Goal: Task Accomplishment & Management: Use online tool/utility

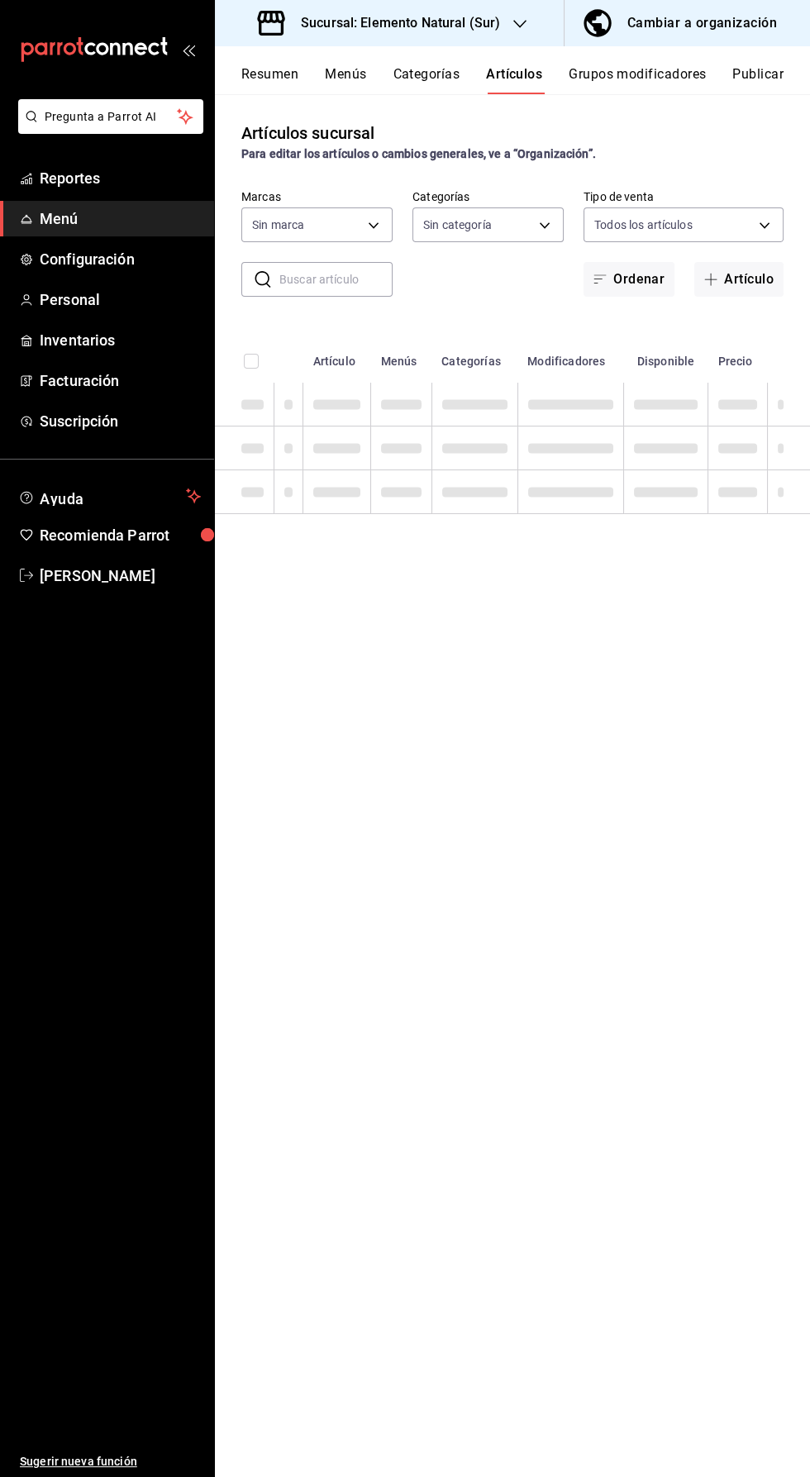
click at [512, 85] on button "Artículos" at bounding box center [514, 80] width 56 height 28
type input "091f25d9-5449-4abf-981f-dc587cfa90bd,0e2df676-c385-4503-a979-64350ee7efbe,74474…"
click at [327, 279] on input "text" at bounding box center [335, 279] width 113 height 33
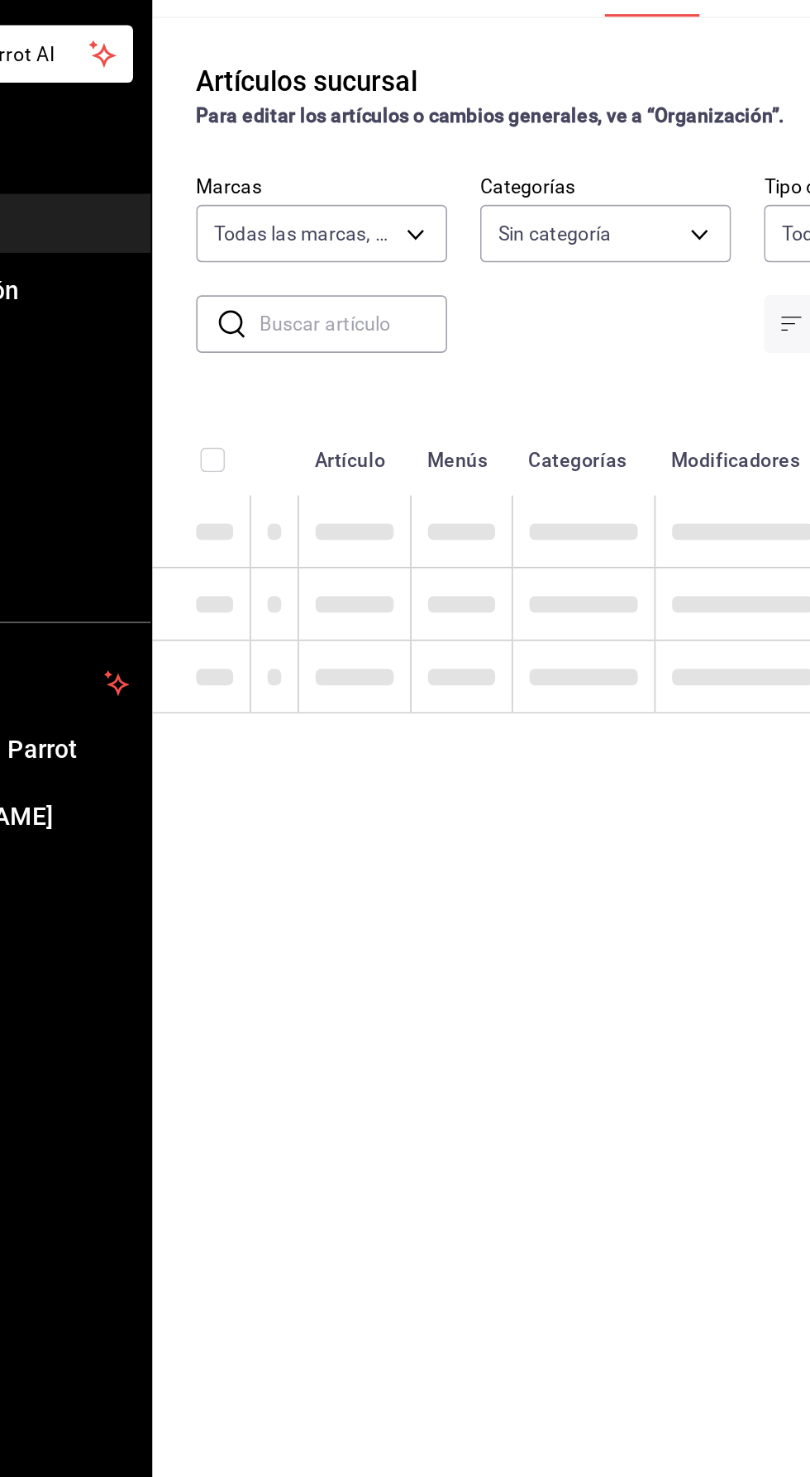
type input "60ee52ca-28b8-49be-b92a-aaae33454745,2d4e62b9-1f1e-4a4d-9c0e-afc23f84dd5f,5a6a7…"
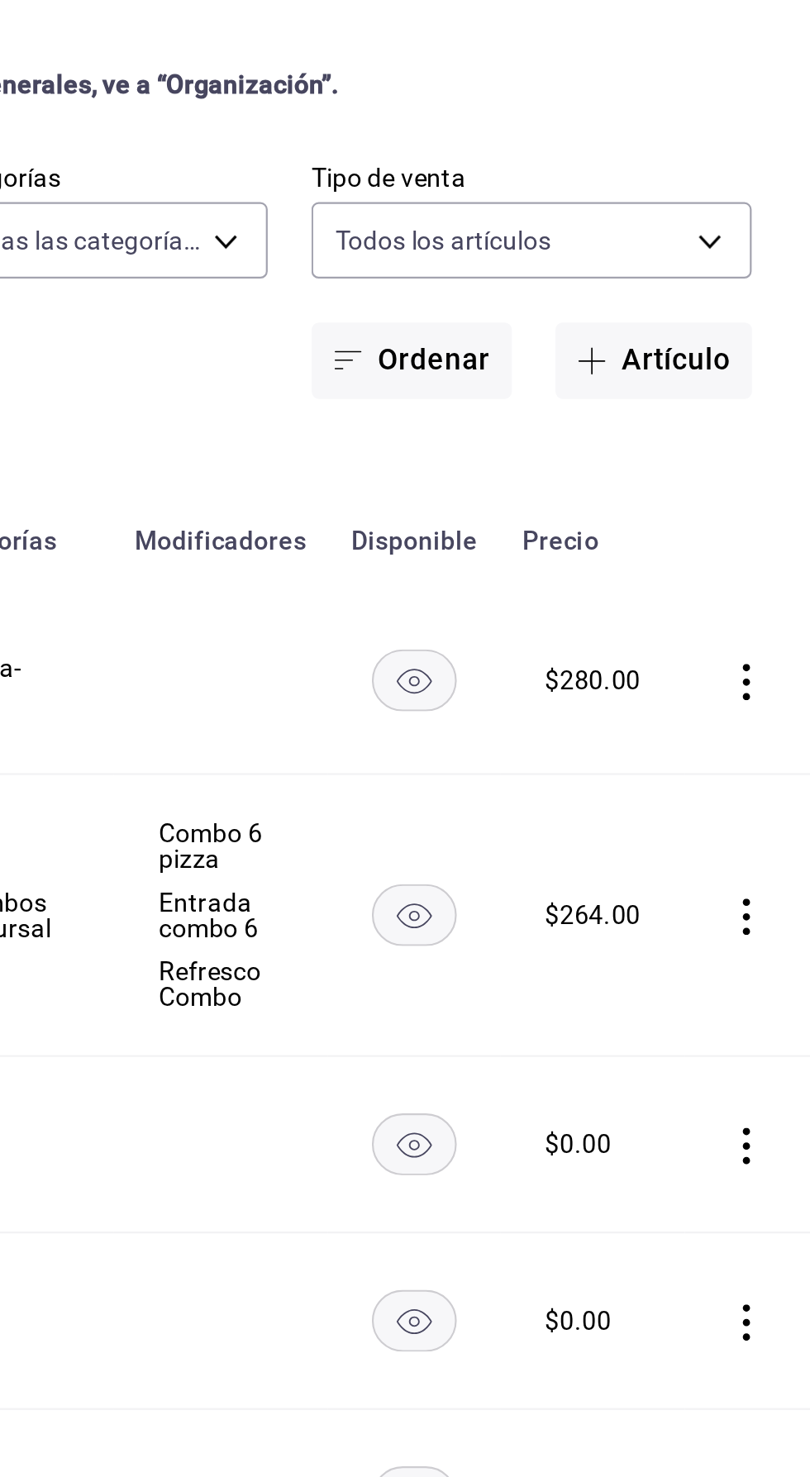
type input "Pizza"
click at [675, 546] on td "$ 264.00" at bounding box center [712, 532] width 84 height 128
click at [627, 435] on rect "availability-product" at bounding box center [631, 424] width 38 height 27
click at [637, 528] on rect "availability-product" at bounding box center [631, 531] width 38 height 27
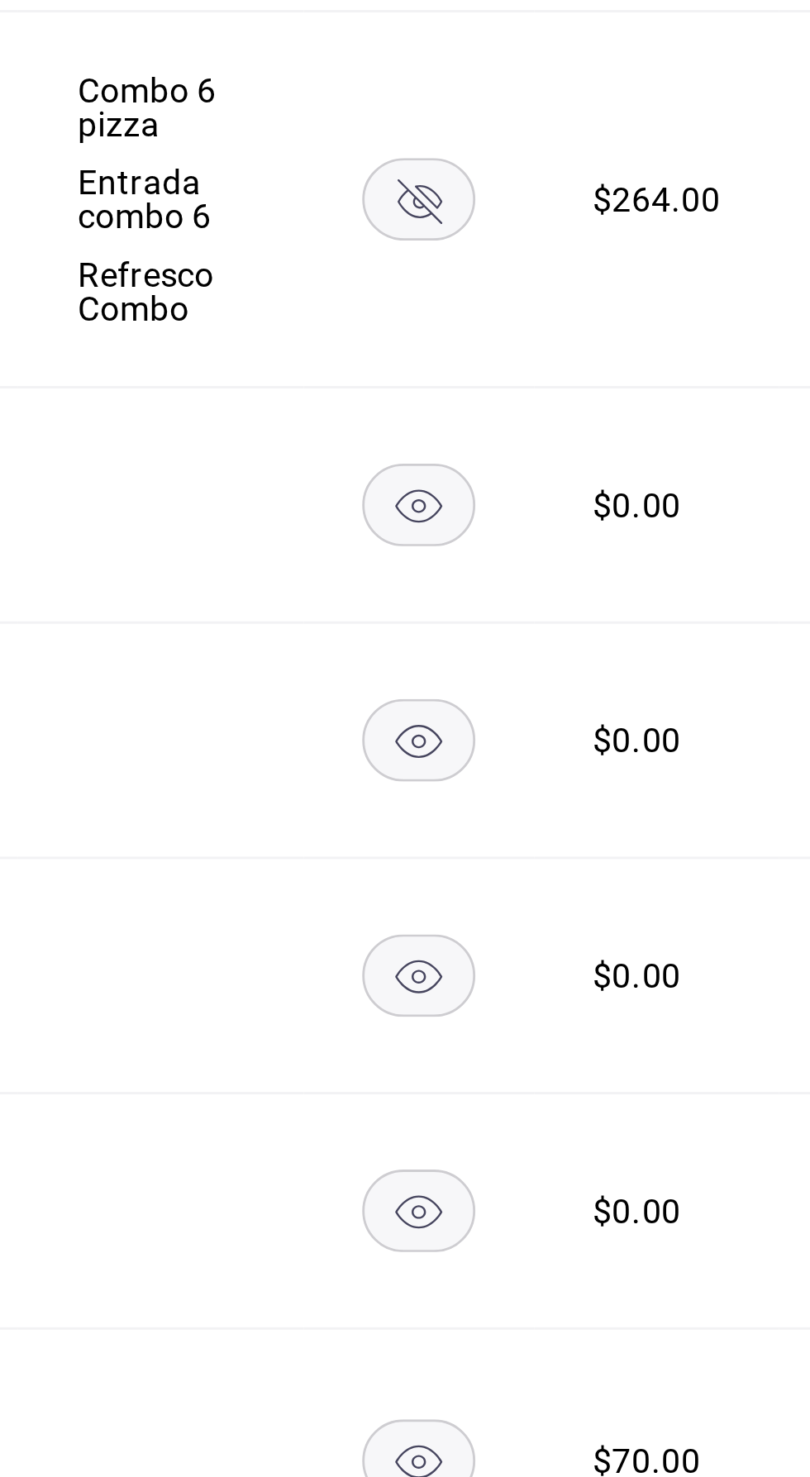
click at [624, 645] on rect "availability-product" at bounding box center [631, 635] width 38 height 27
click at [641, 728] on icon "availability-product" at bounding box center [630, 716] width 39 height 28
click at [637, 799] on rect "availability-product" at bounding box center [631, 795] width 38 height 27
click at [631, 874] on rect "availability-product" at bounding box center [631, 875] width 38 height 27
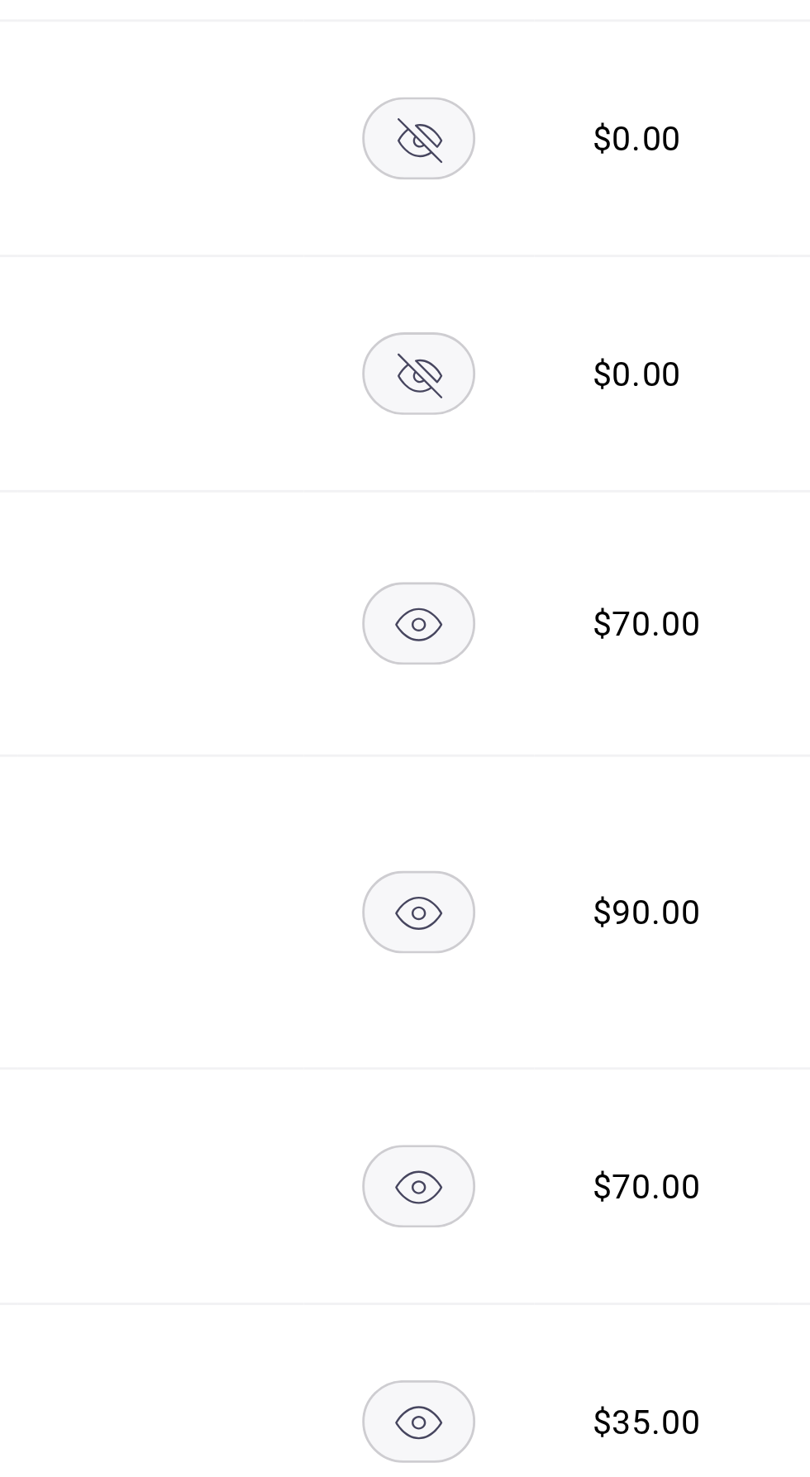
scroll to position [303, 0]
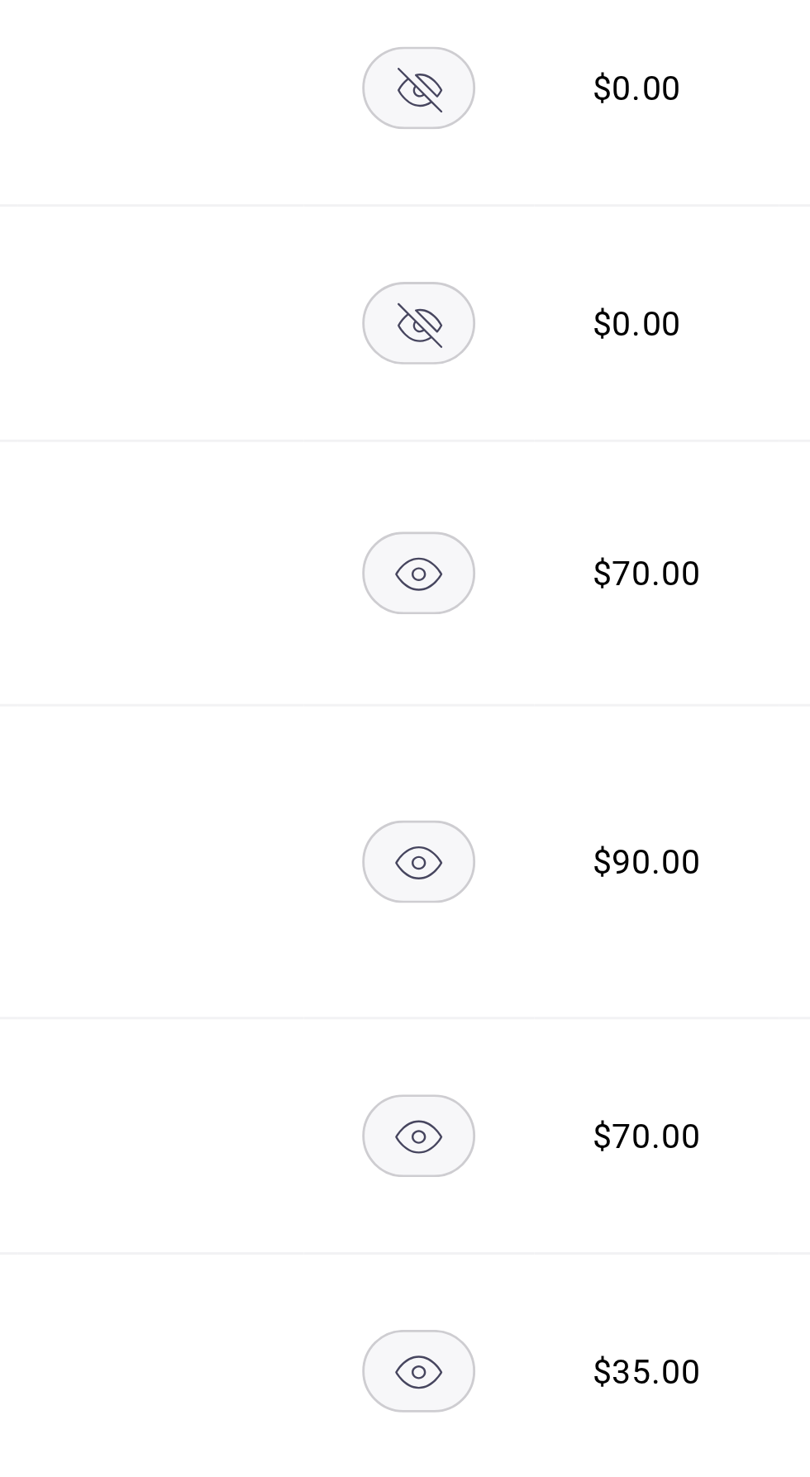
click at [627, 668] on rect "availability-product" at bounding box center [631, 658] width 38 height 27
click at [628, 844] on rect "availability-product" at bounding box center [631, 850] width 38 height 27
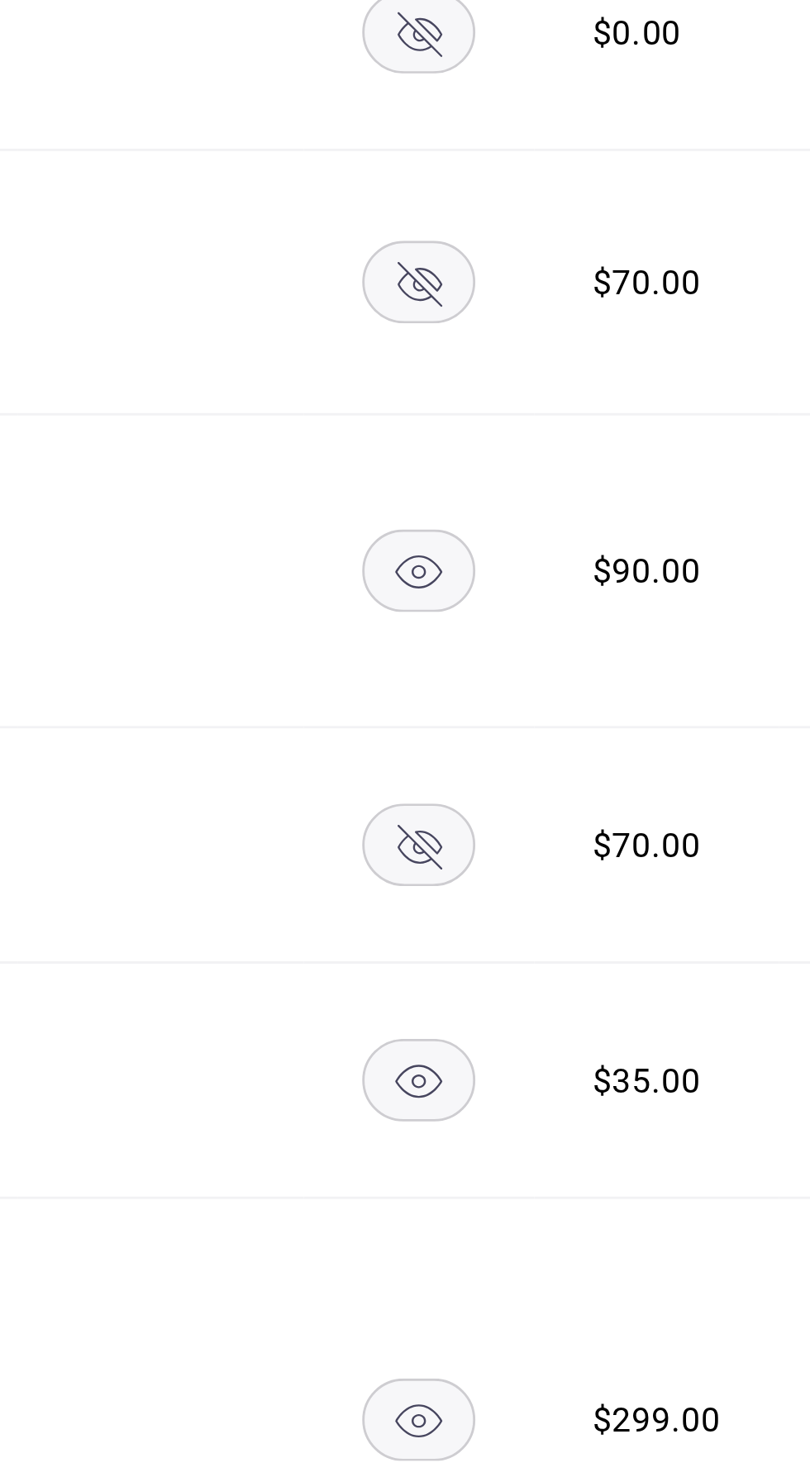
scroll to position [415, 0]
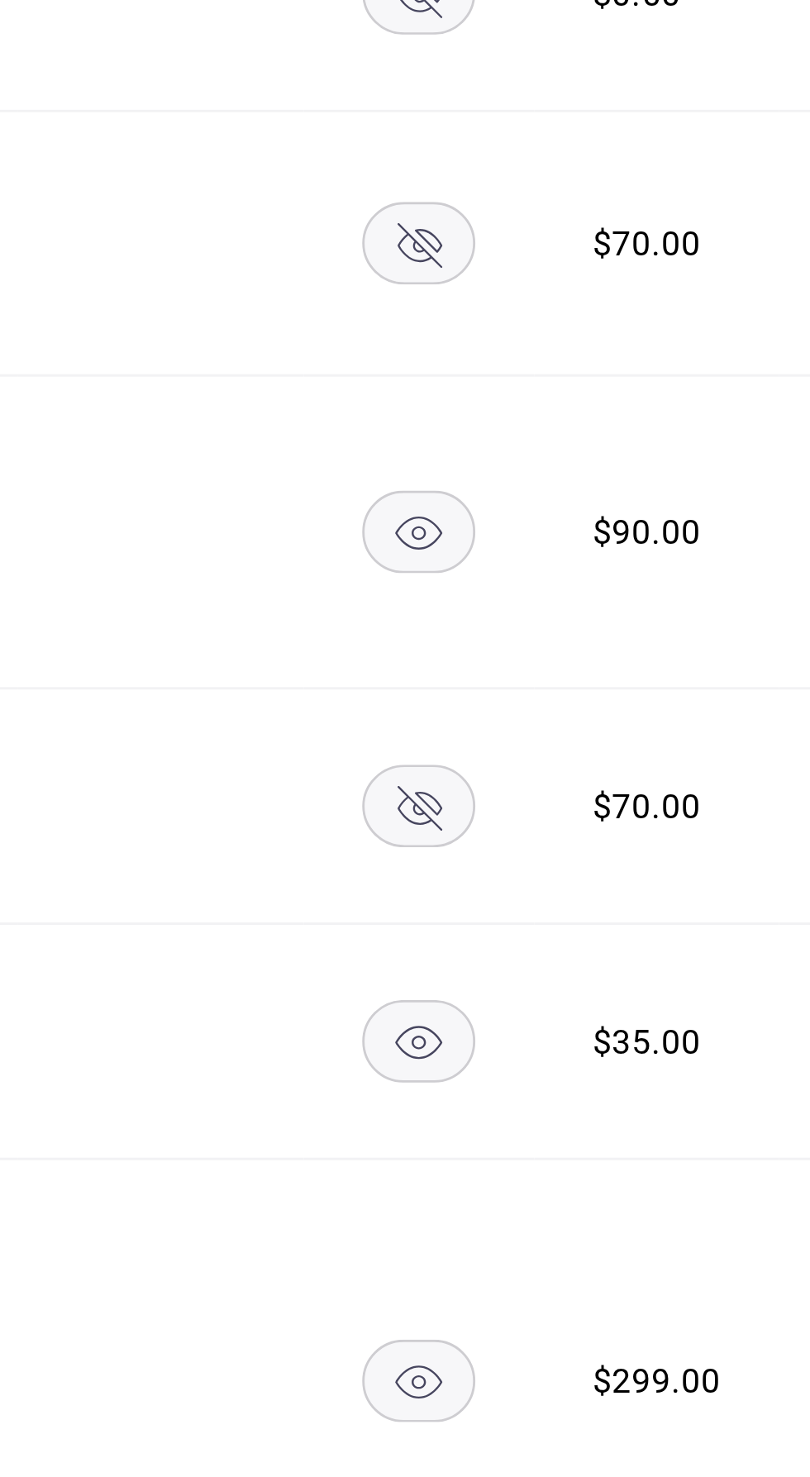
click at [620, 645] on rect "availability-product" at bounding box center [631, 645] width 38 height 27
click at [632, 805] on rect "availability-product" at bounding box center [631, 818] width 38 height 27
click at [626, 921] on rect "availability-product" at bounding box center [631, 934] width 38 height 27
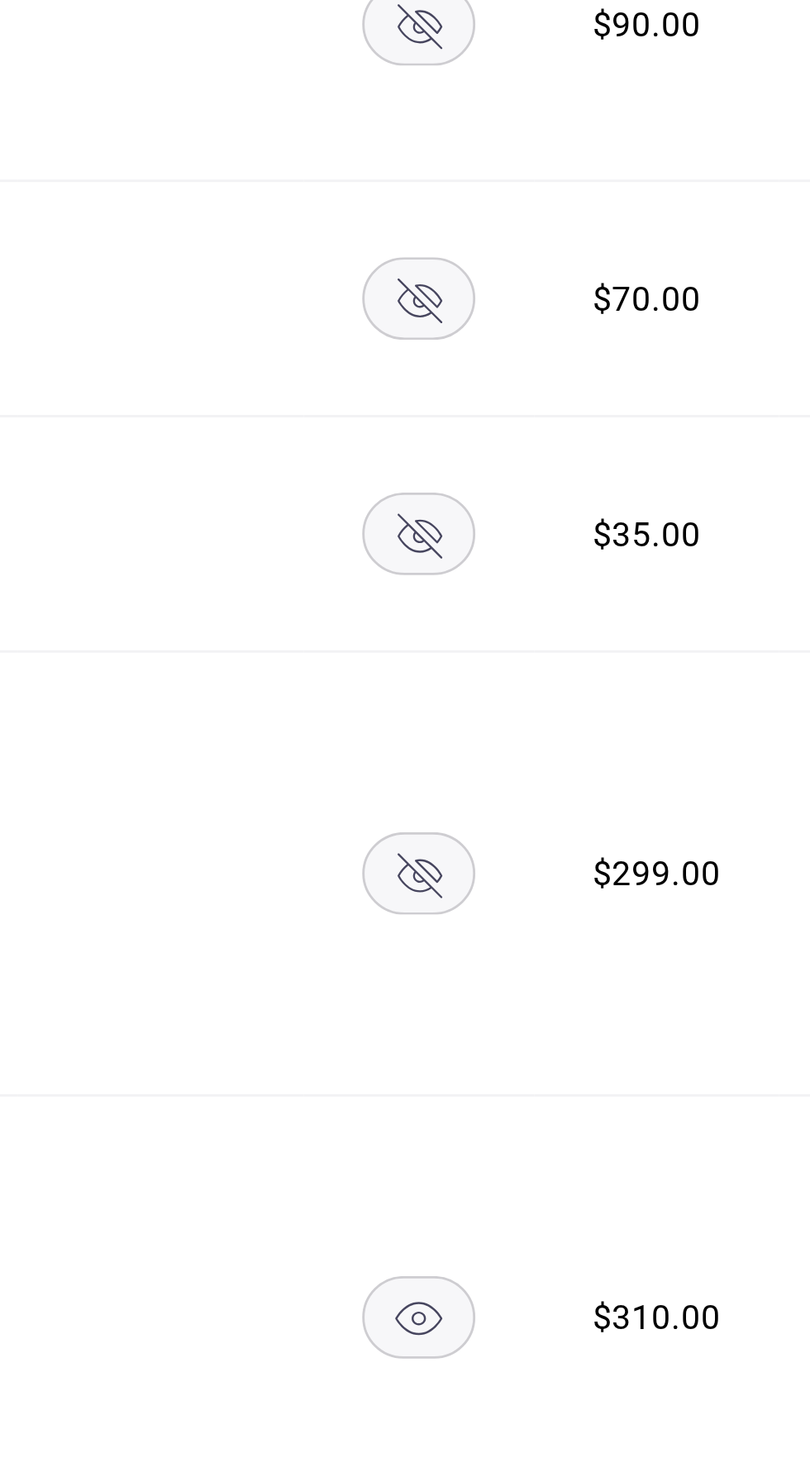
click at [632, 908] on icon "availability-product" at bounding box center [631, 914] width 16 height 12
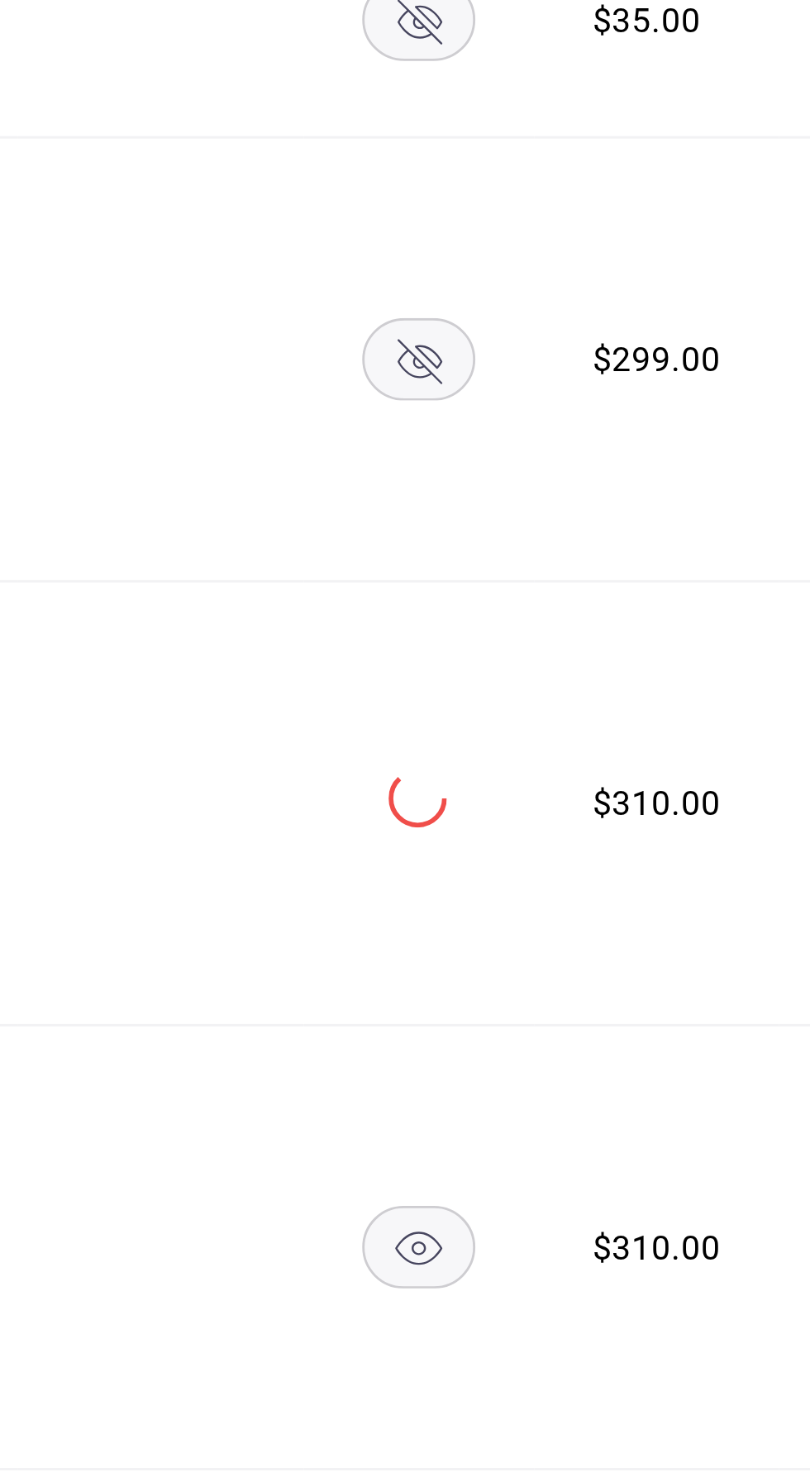
click at [630, 876] on rect "availability-product" at bounding box center [631, 889] width 38 height 27
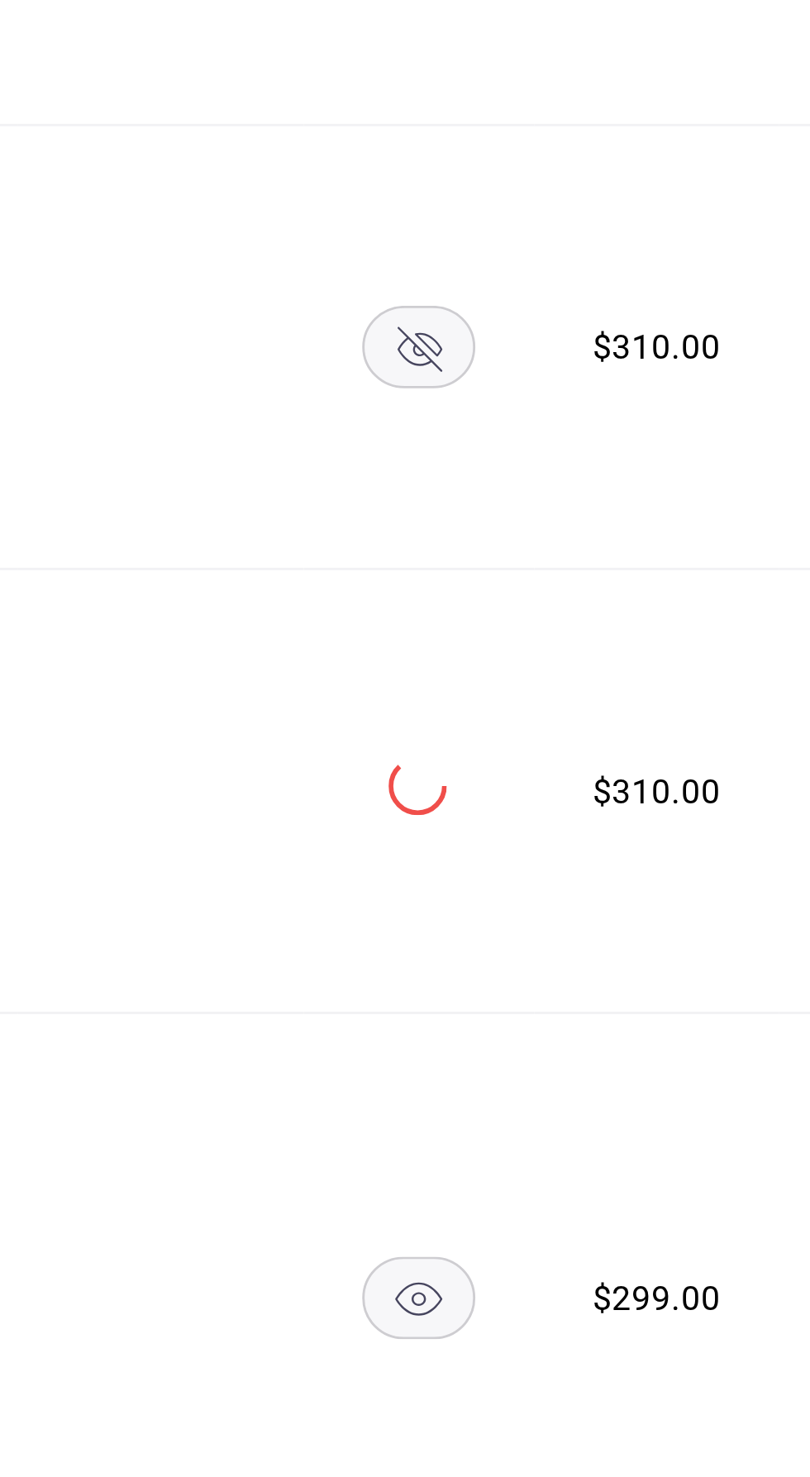
click at [625, 893] on rect "availability-product" at bounding box center [631, 906] width 38 height 27
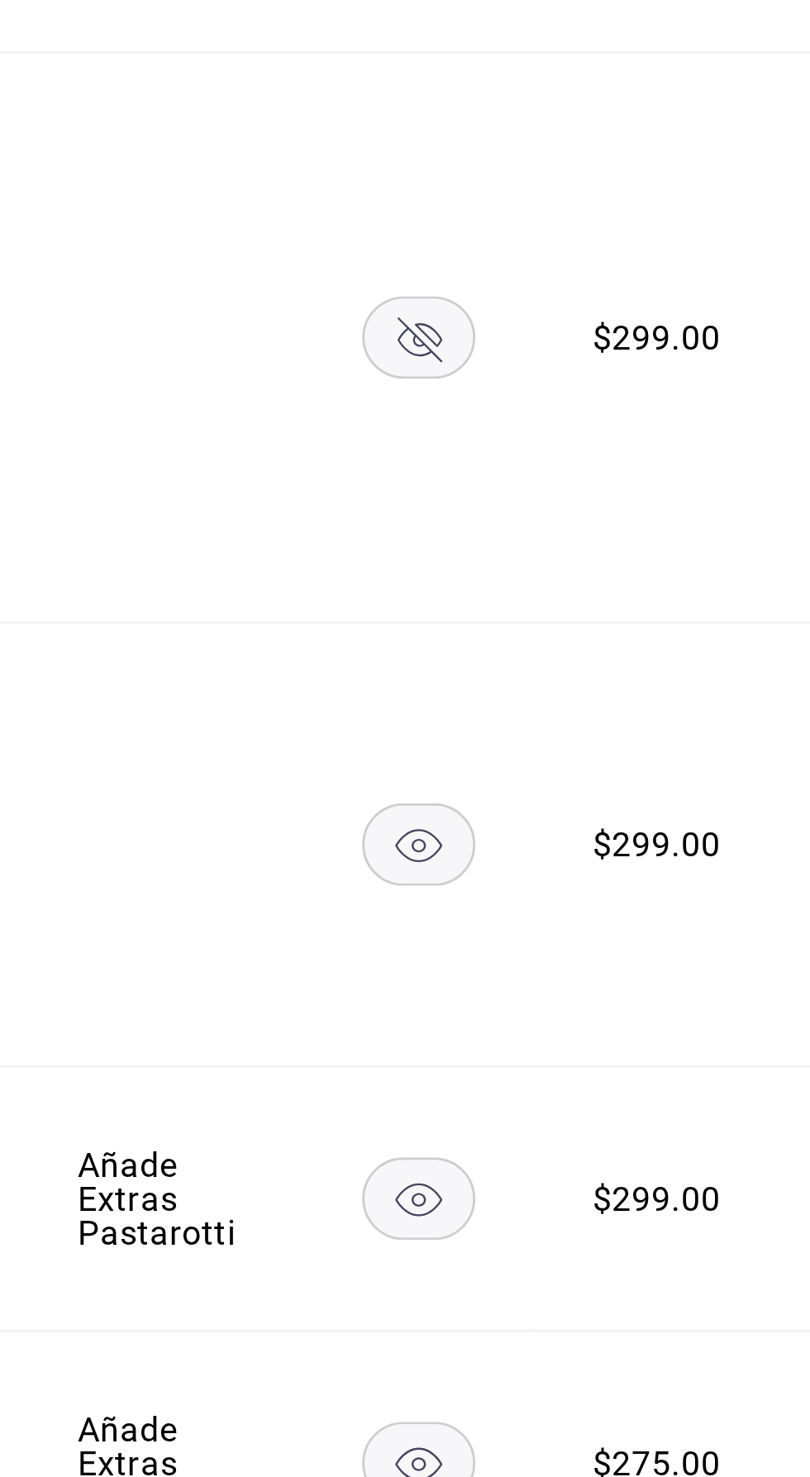
click at [632, 1063] on rect "availability-product" at bounding box center [631, 1076] width 38 height 27
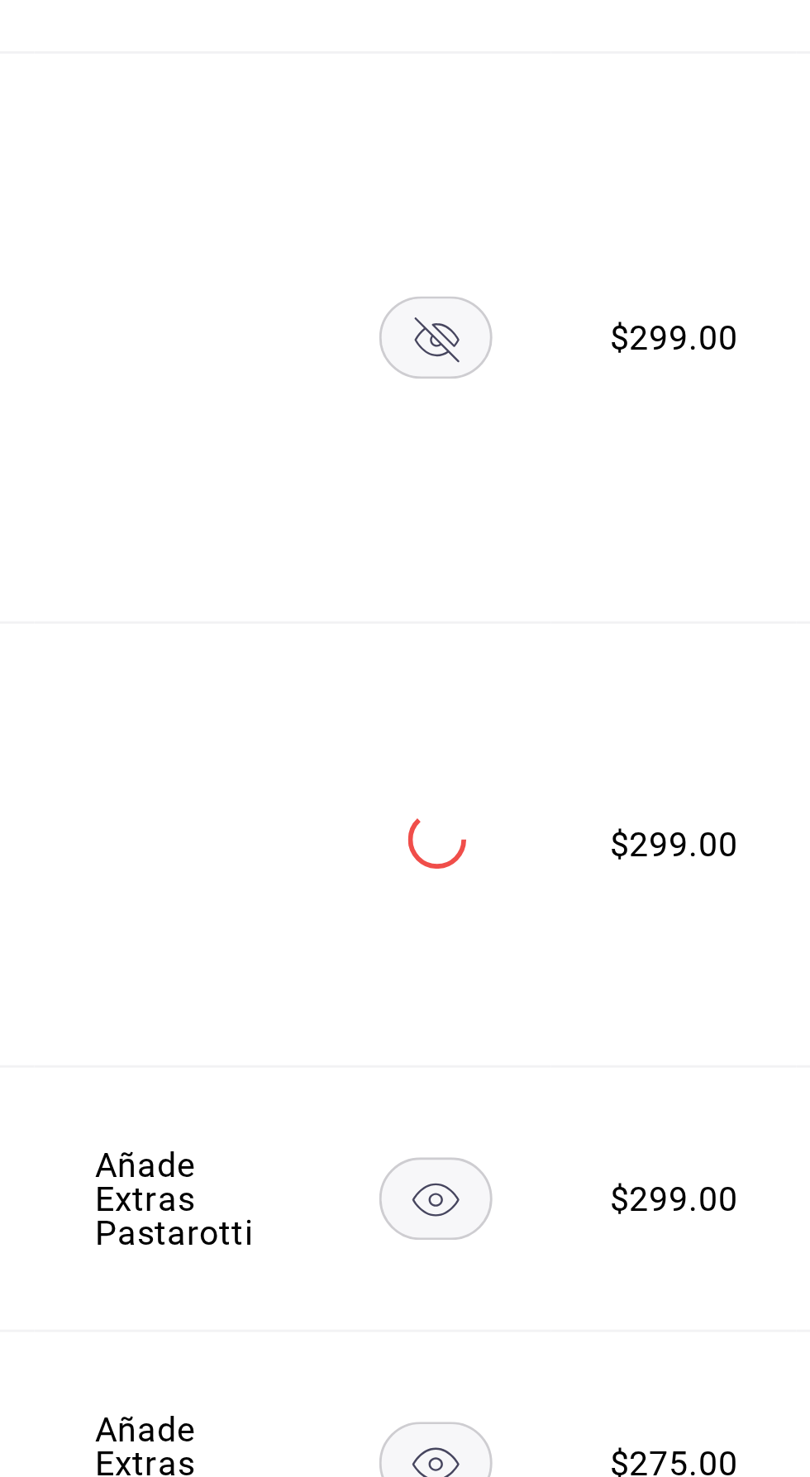
click at [632, 1274] on rect "availability-product" at bounding box center [637, 1287] width 38 height 27
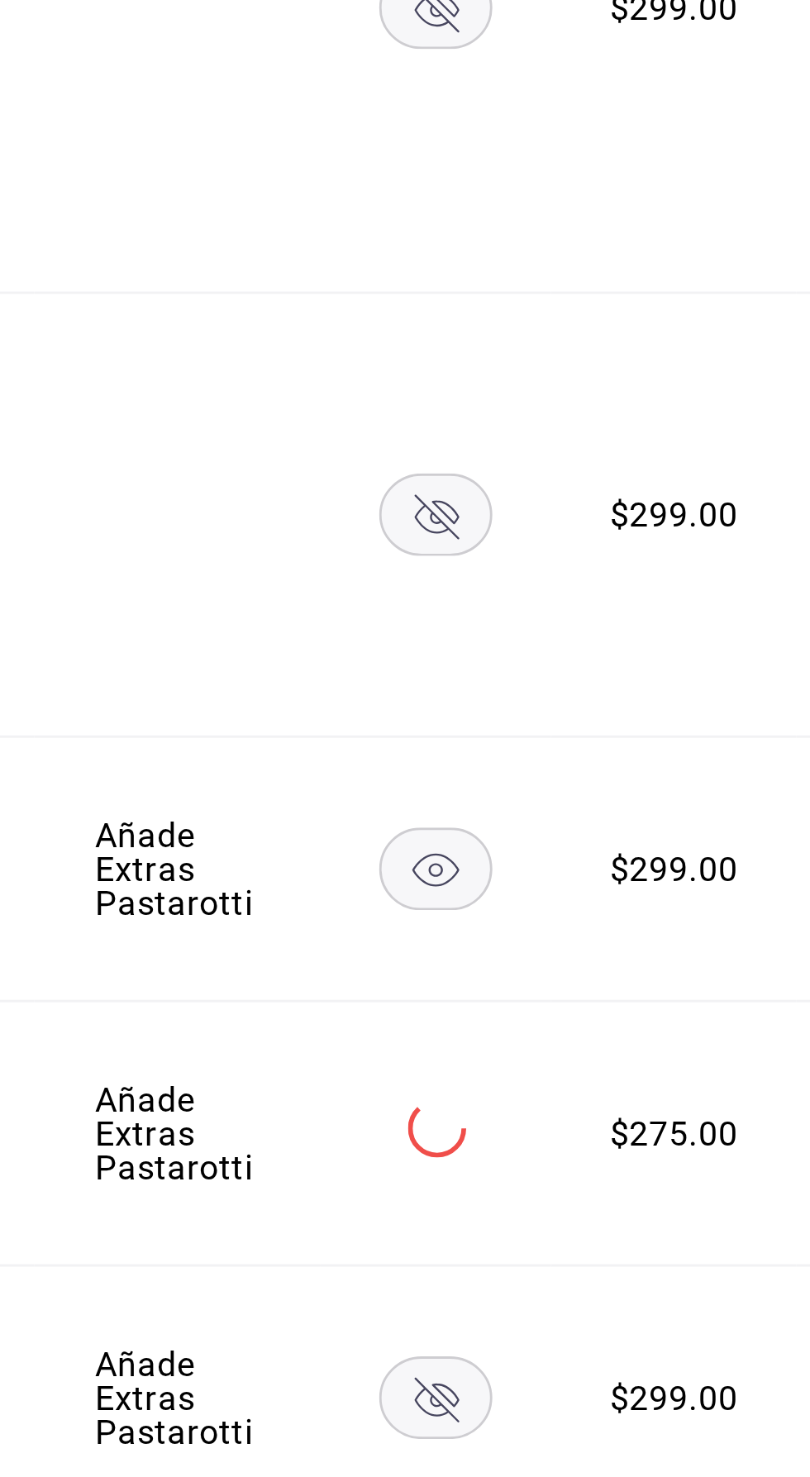
scroll to position [1037, 0]
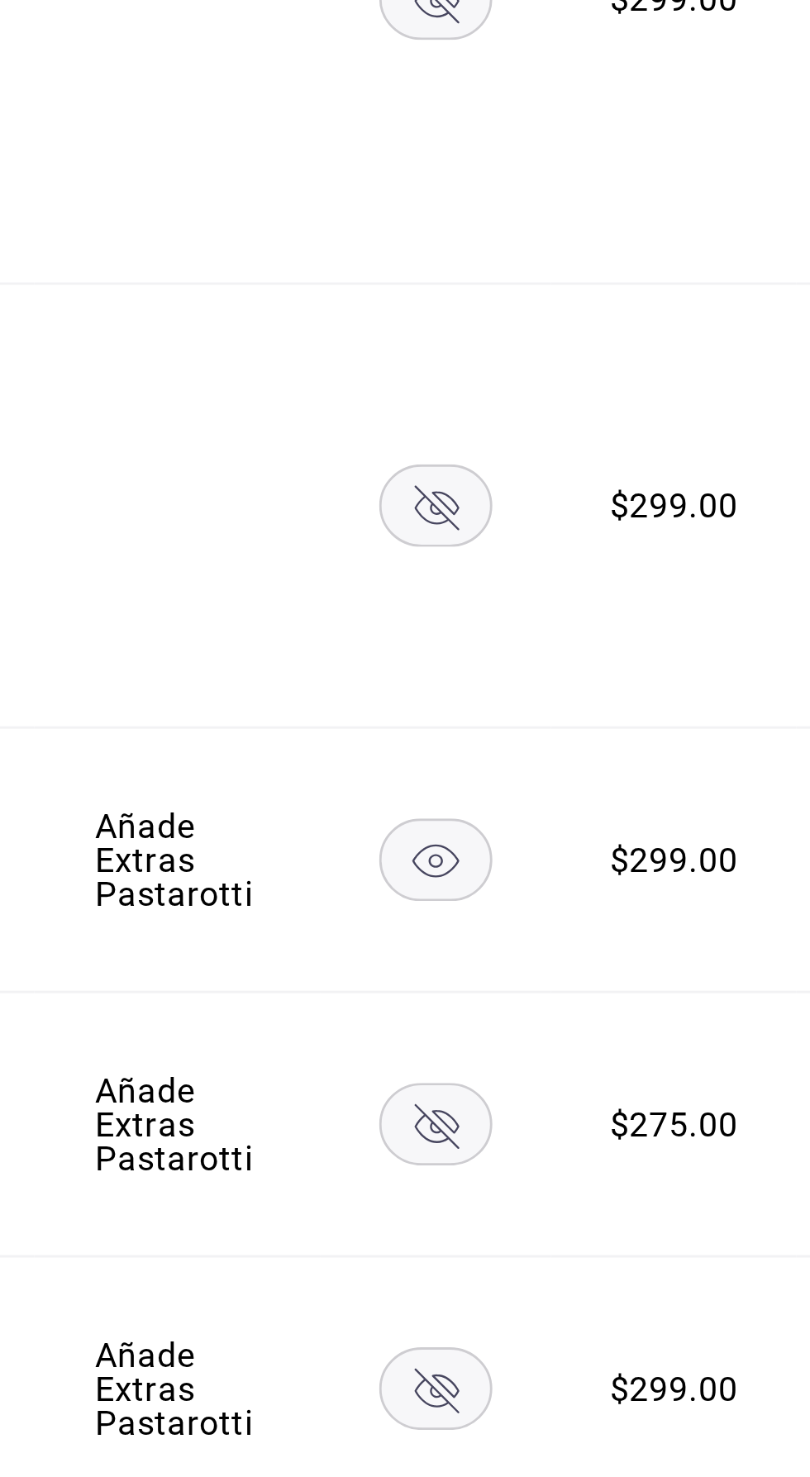
click at [637, 1068] on rect "availability-product" at bounding box center [637, 1081] width 38 height 27
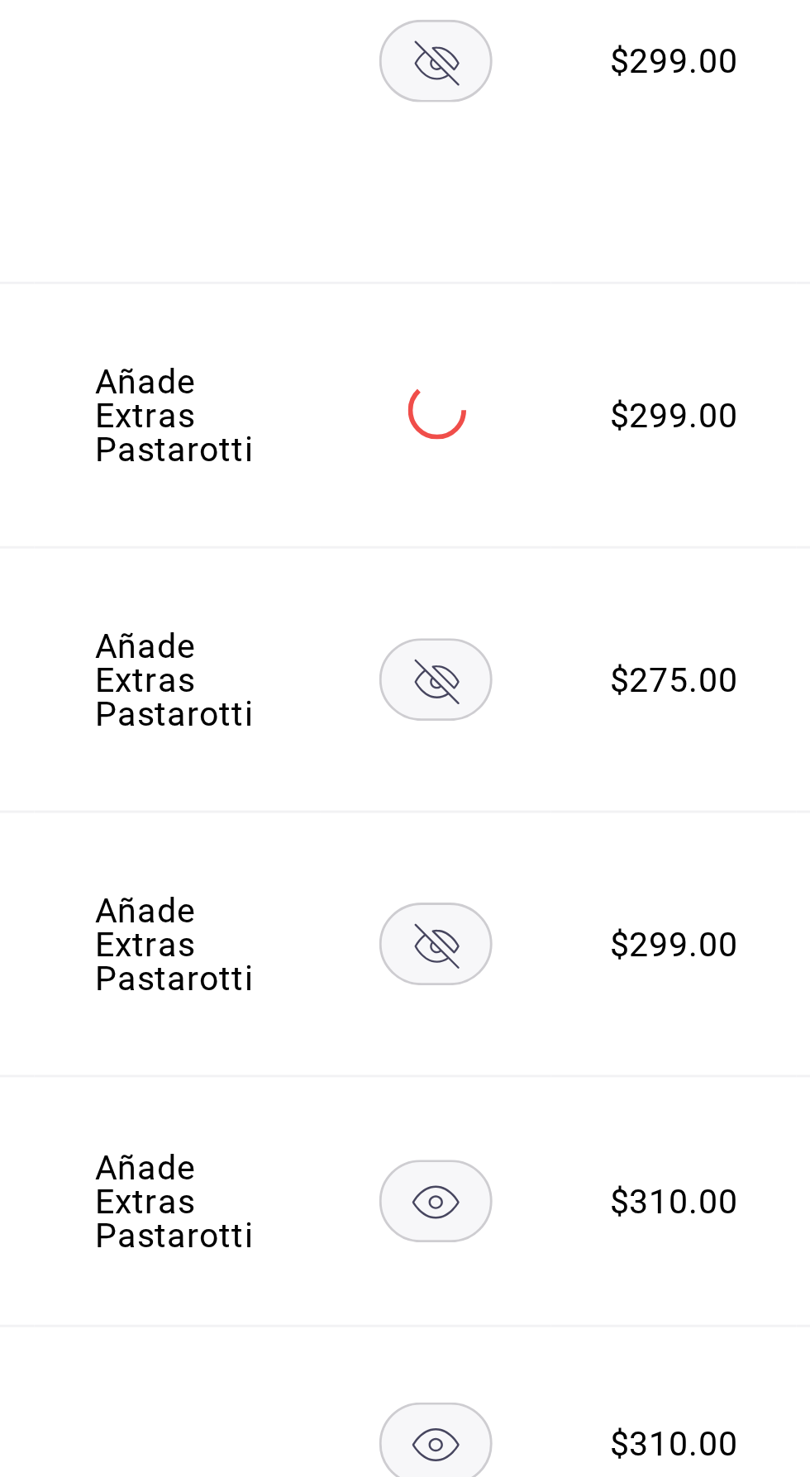
scroll to position [1195, 0]
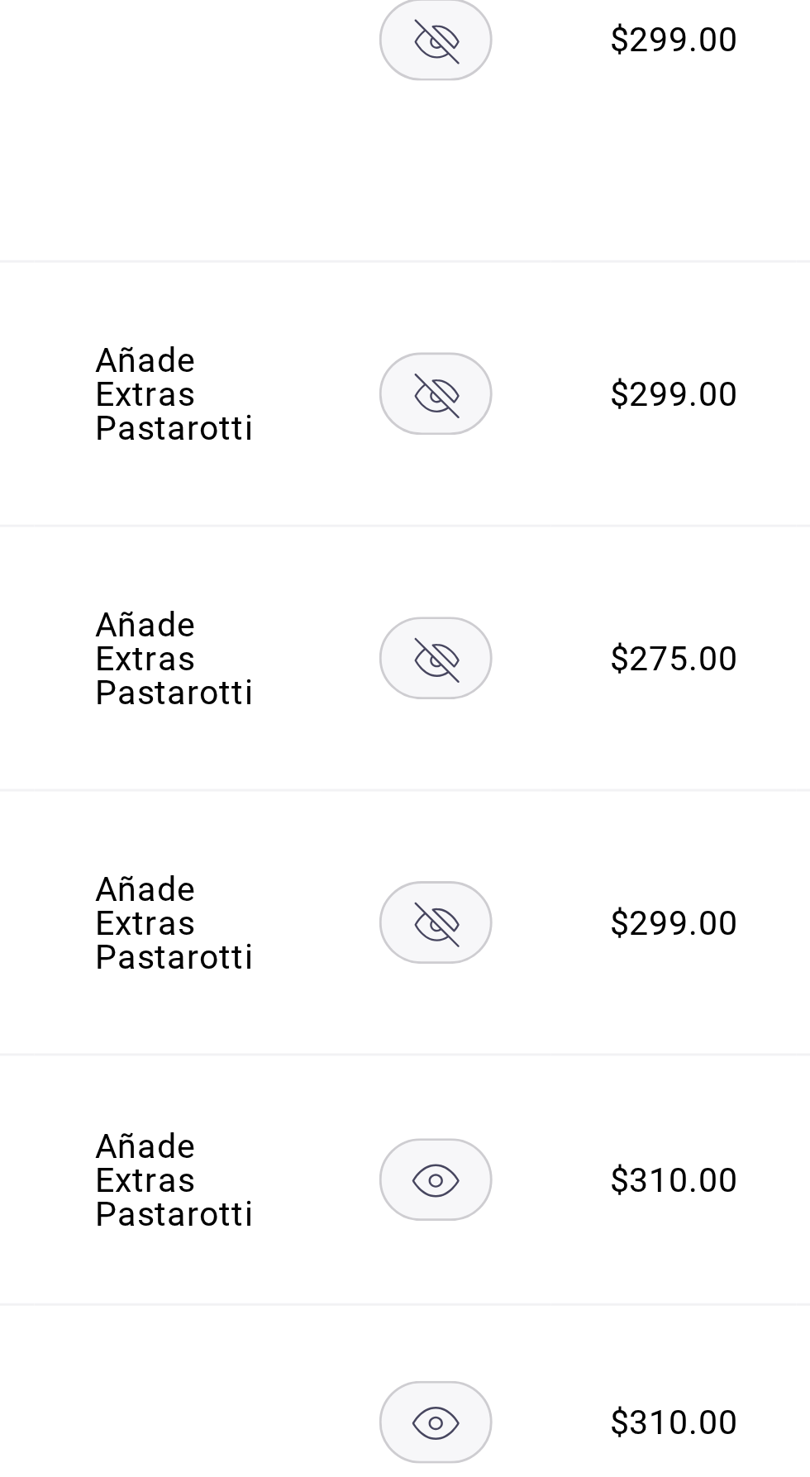
click at [640, 1177] on rect "availability-product" at bounding box center [637, 1190] width 38 height 27
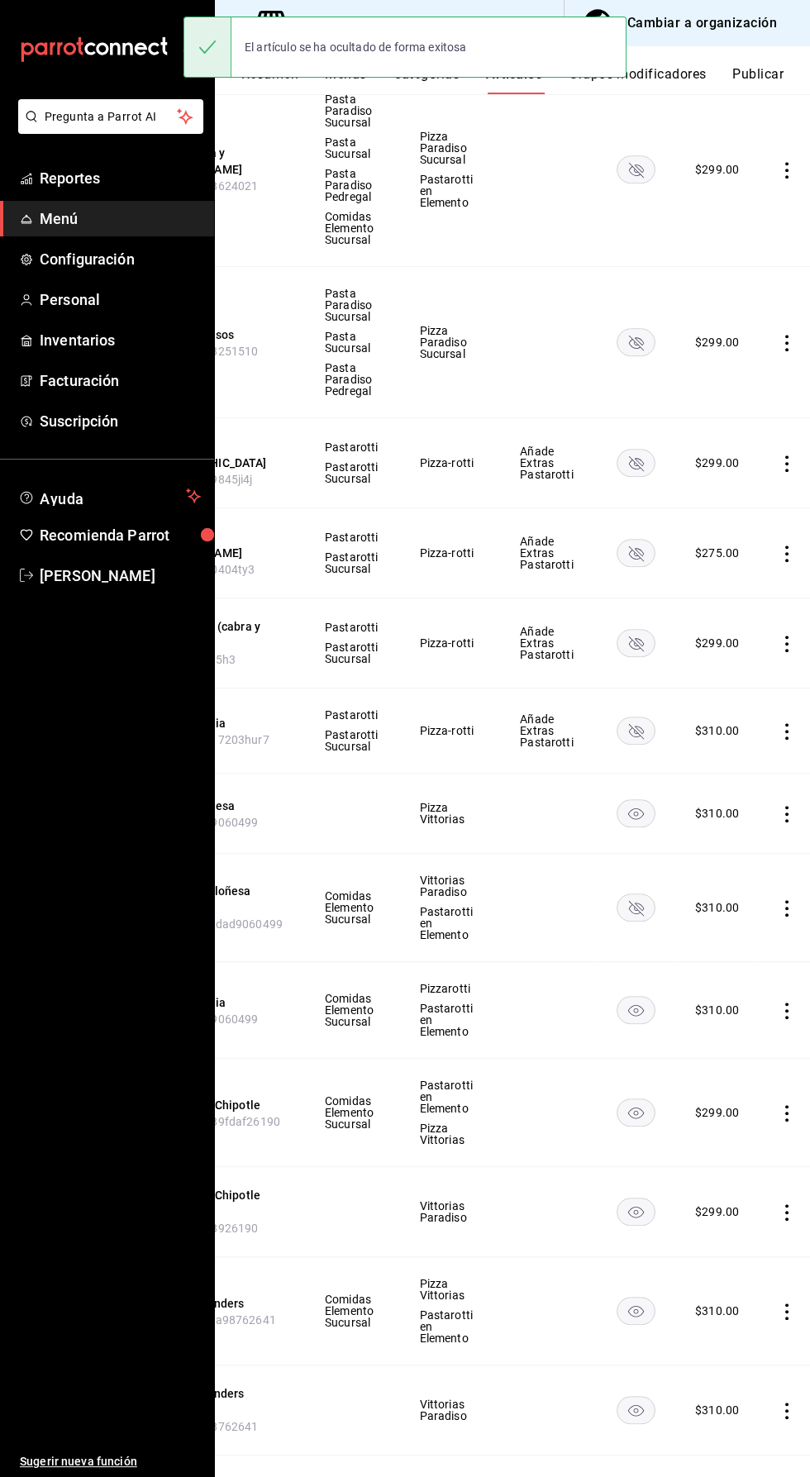
scroll to position [1661, 0]
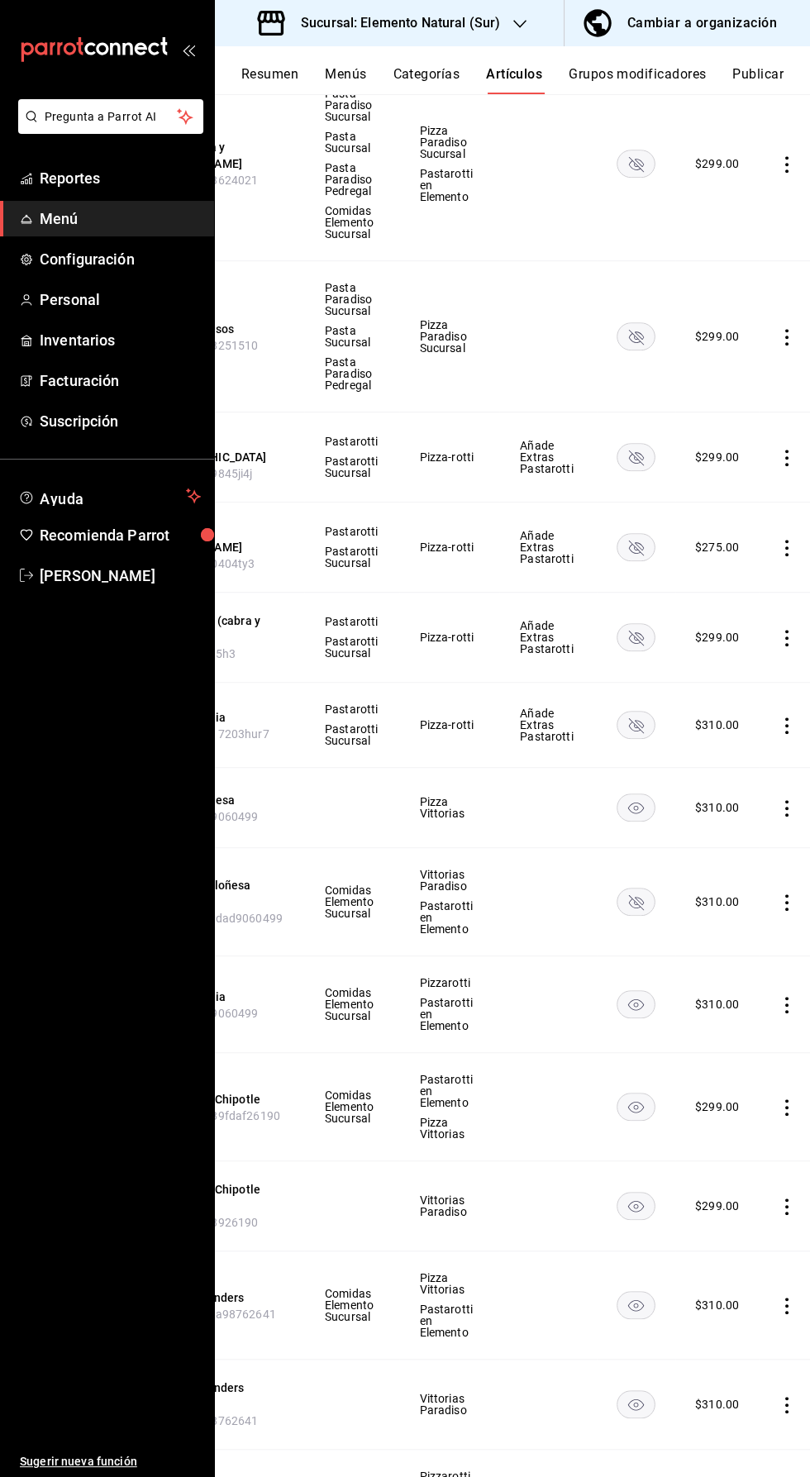
click at [646, 991] on rect "availability-product" at bounding box center [637, 1004] width 38 height 27
click at [642, 1094] on rect "availability-product" at bounding box center [637, 1107] width 38 height 27
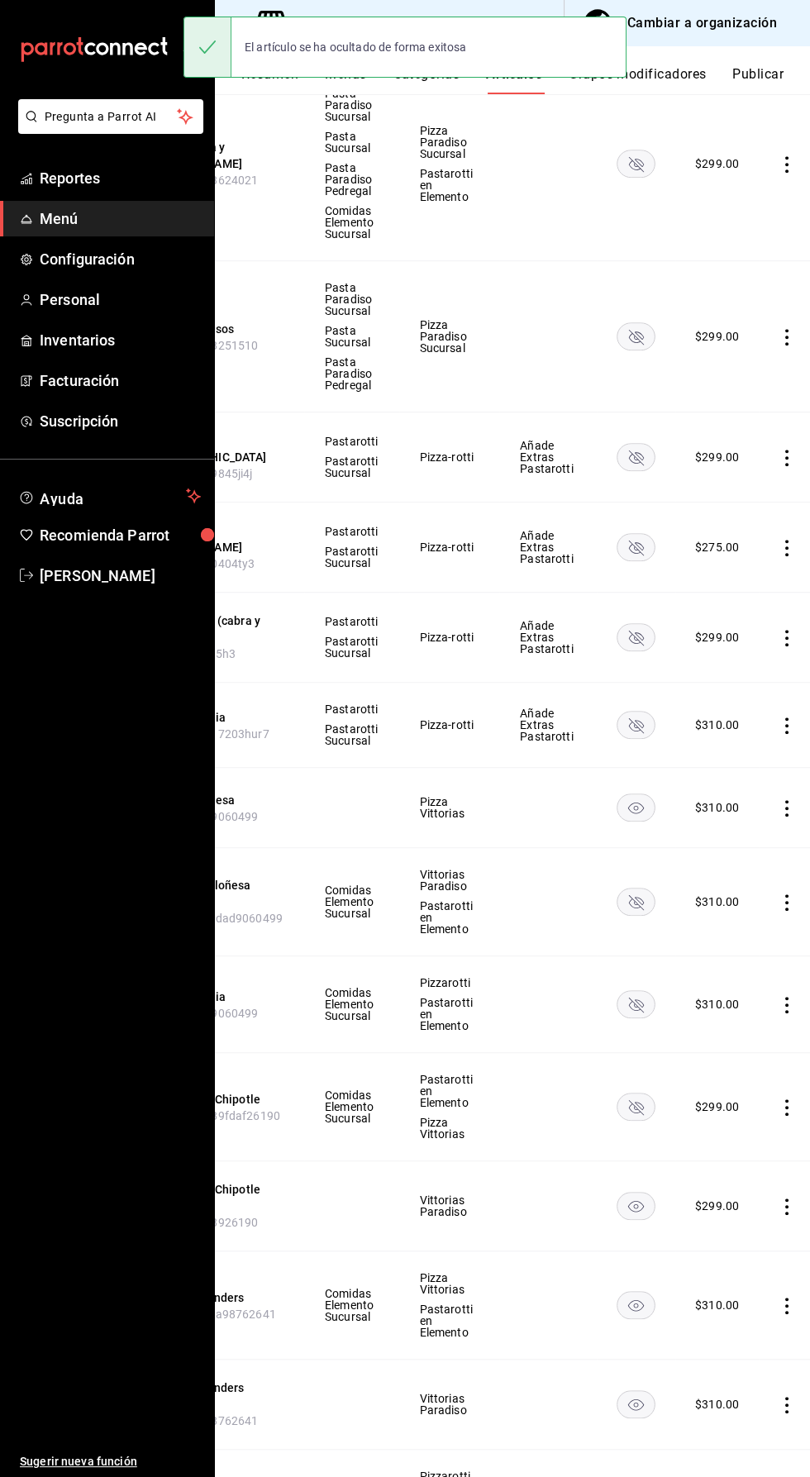
click at [647, 1193] on rect "availability-product" at bounding box center [637, 1206] width 38 height 27
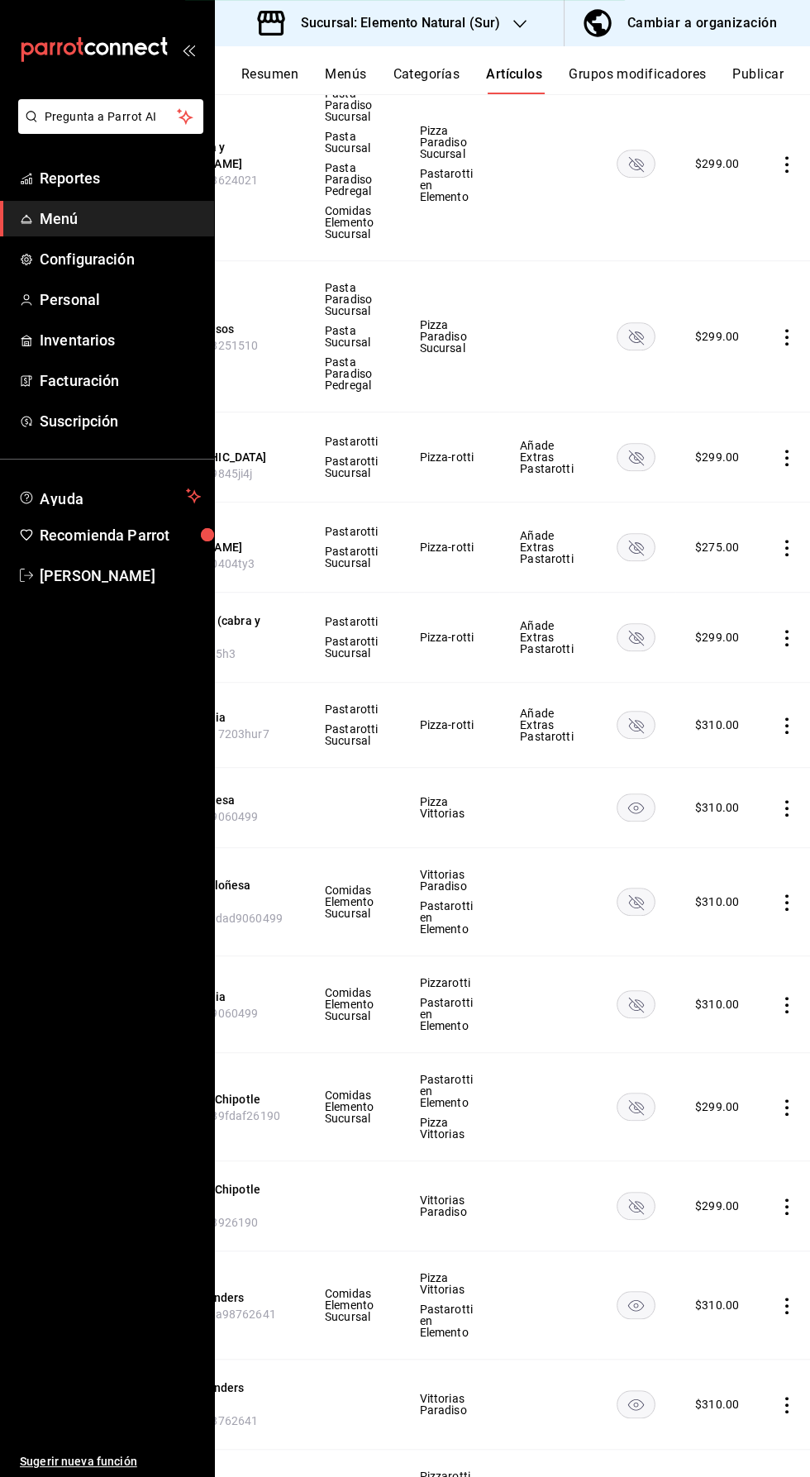
click at [650, 1291] on icon "availability-product" at bounding box center [636, 1305] width 39 height 28
click at [639, 1391] on rect "availability-product" at bounding box center [637, 1404] width 38 height 27
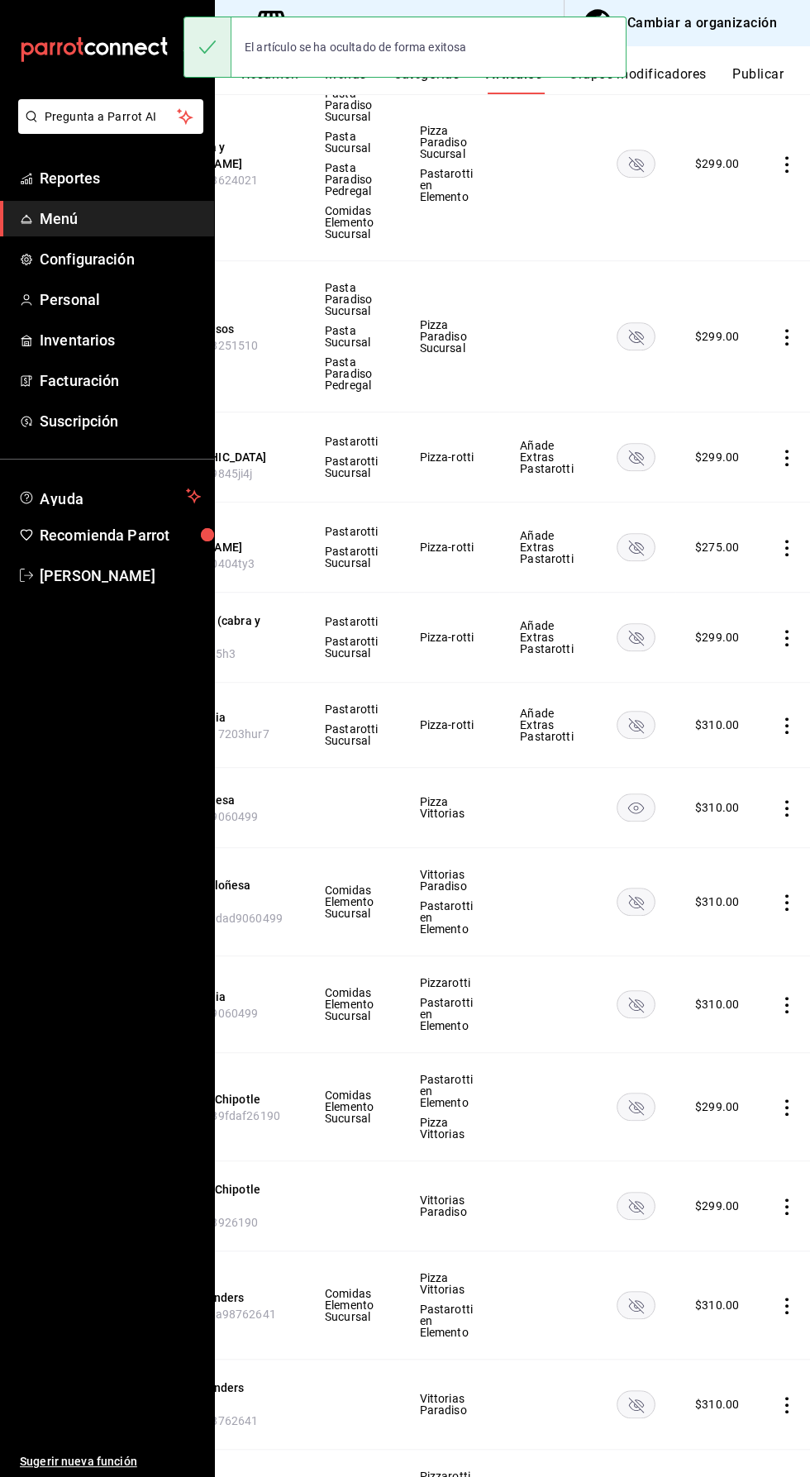
click at [638, 1477] on rect "availability-product" at bounding box center [637, 1498] width 38 height 27
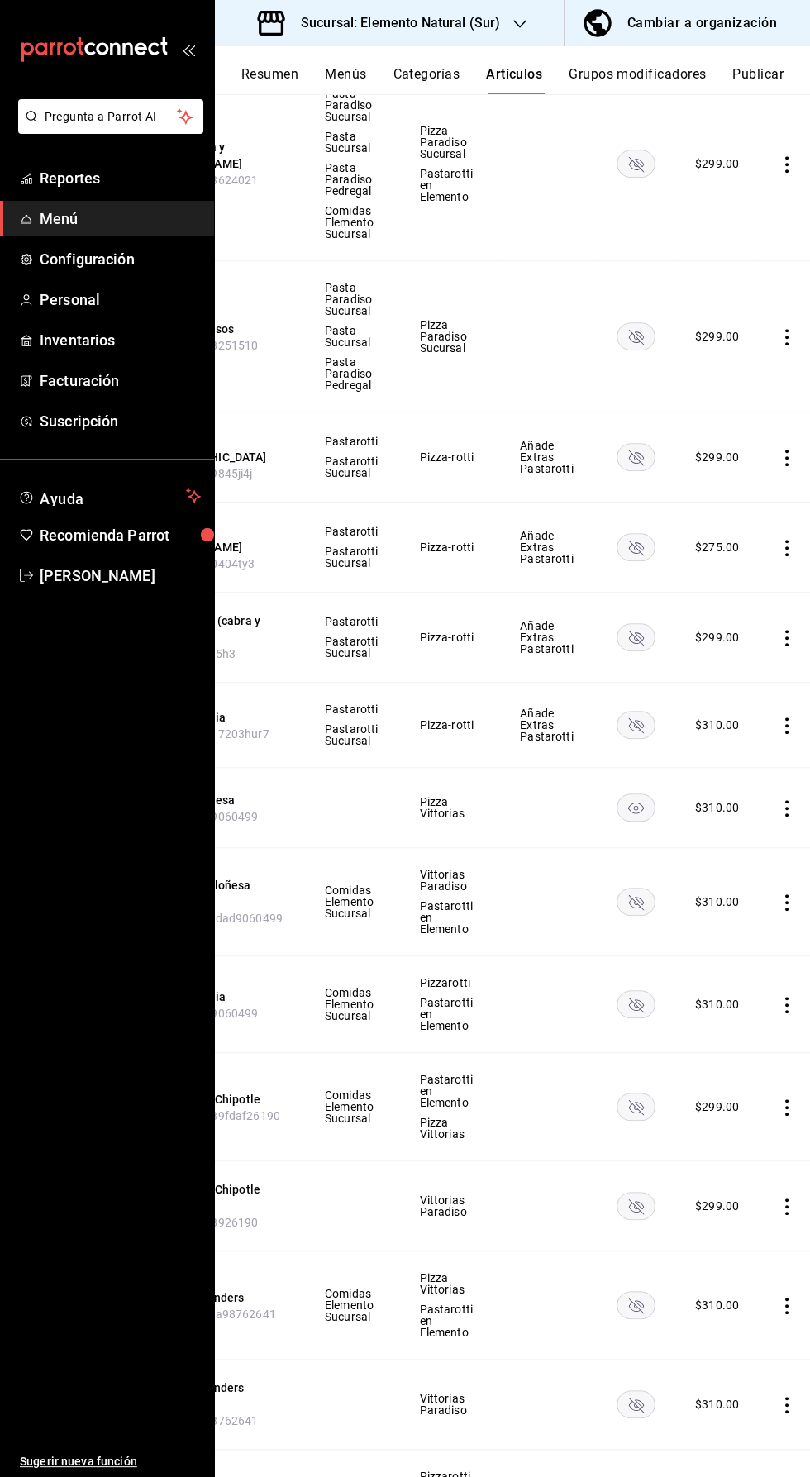
click at [636, 1477] on rect "availability-product" at bounding box center [637, 1498] width 38 height 27
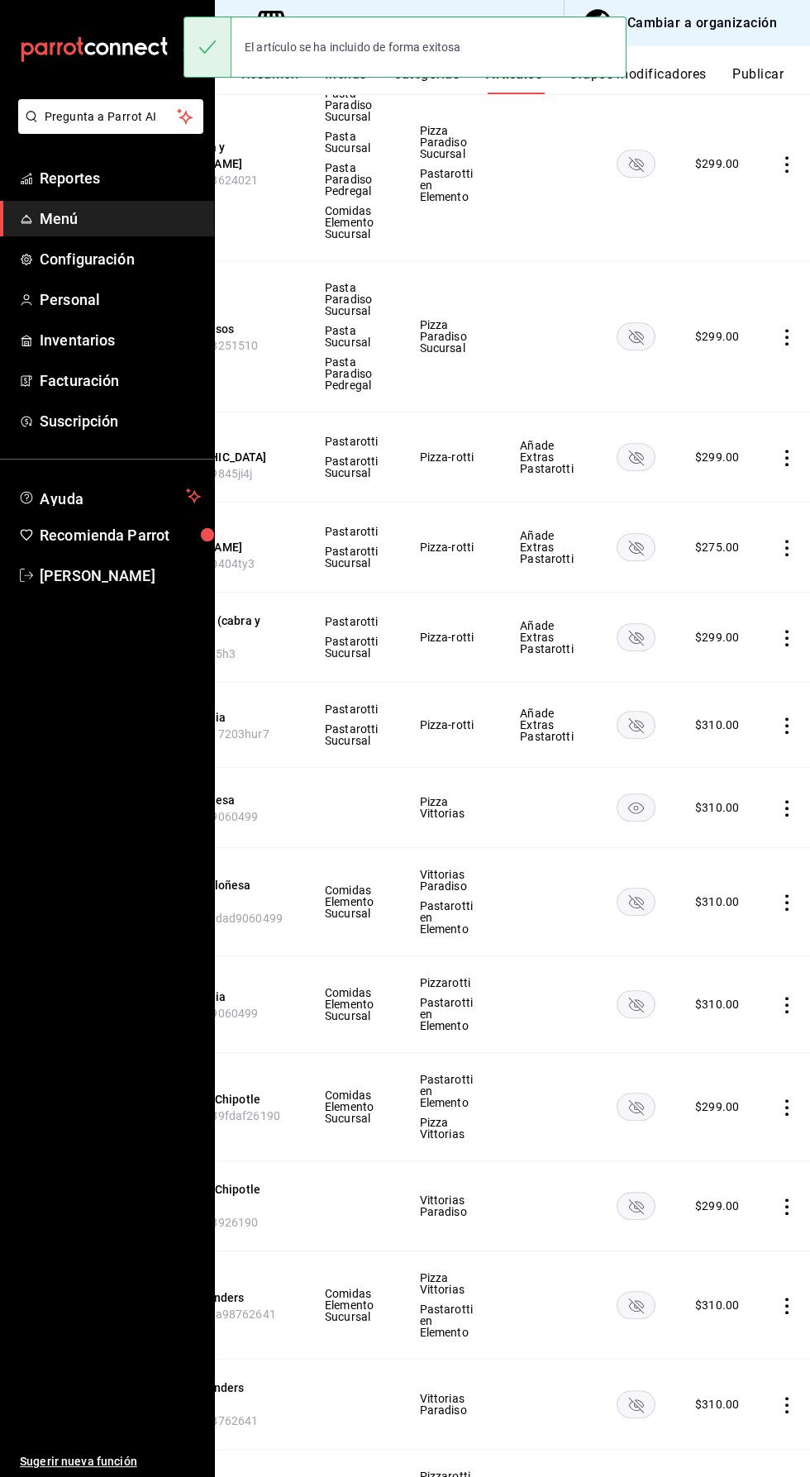
scroll to position [1940, 0]
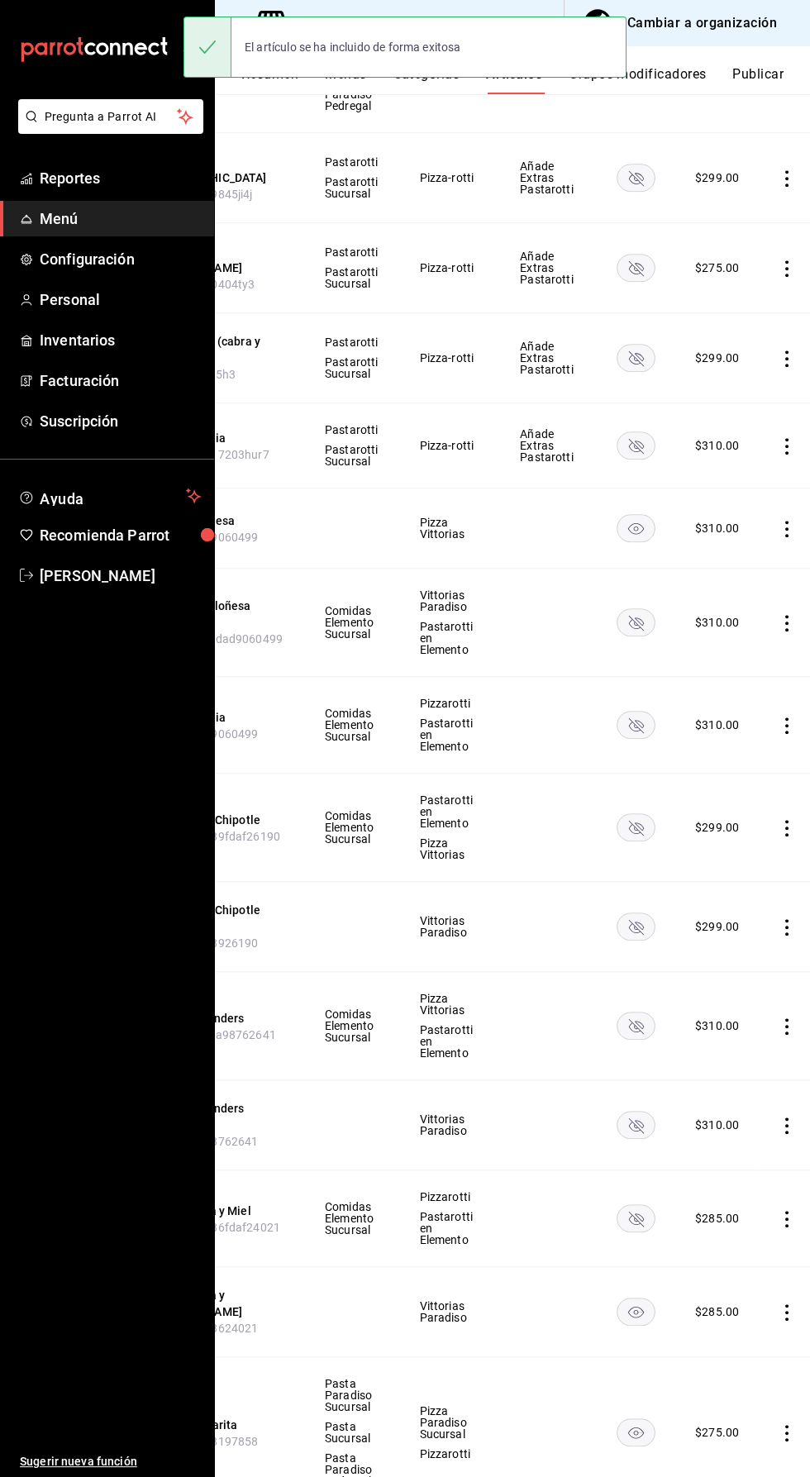
click at [632, 1420] on rect "availability-product" at bounding box center [637, 1433] width 38 height 27
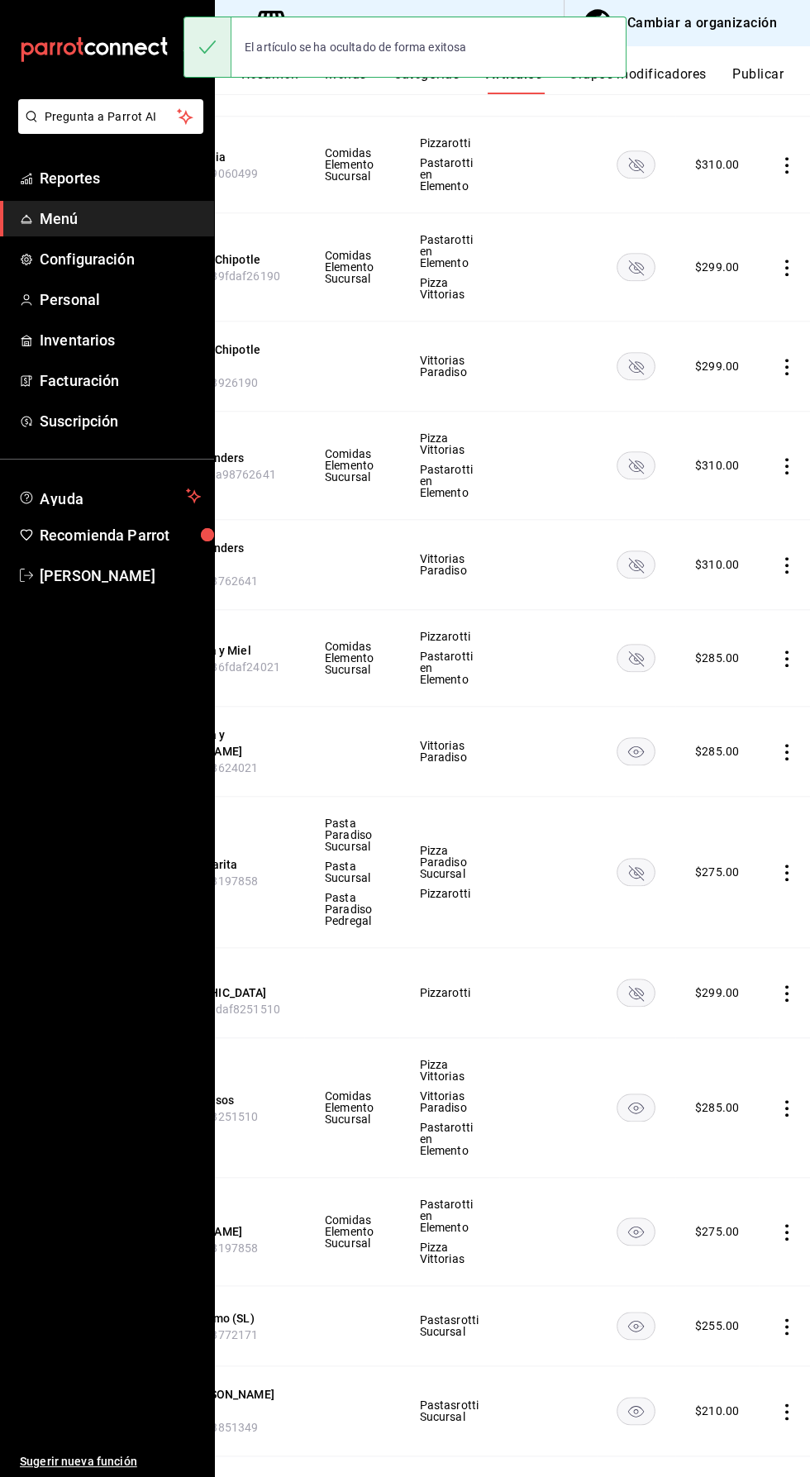
scroll to position [2503, 0]
click at [647, 1092] on rect "availability-product" at bounding box center [637, 1105] width 38 height 27
click at [632, 1216] on rect "availability-product" at bounding box center [637, 1229] width 38 height 27
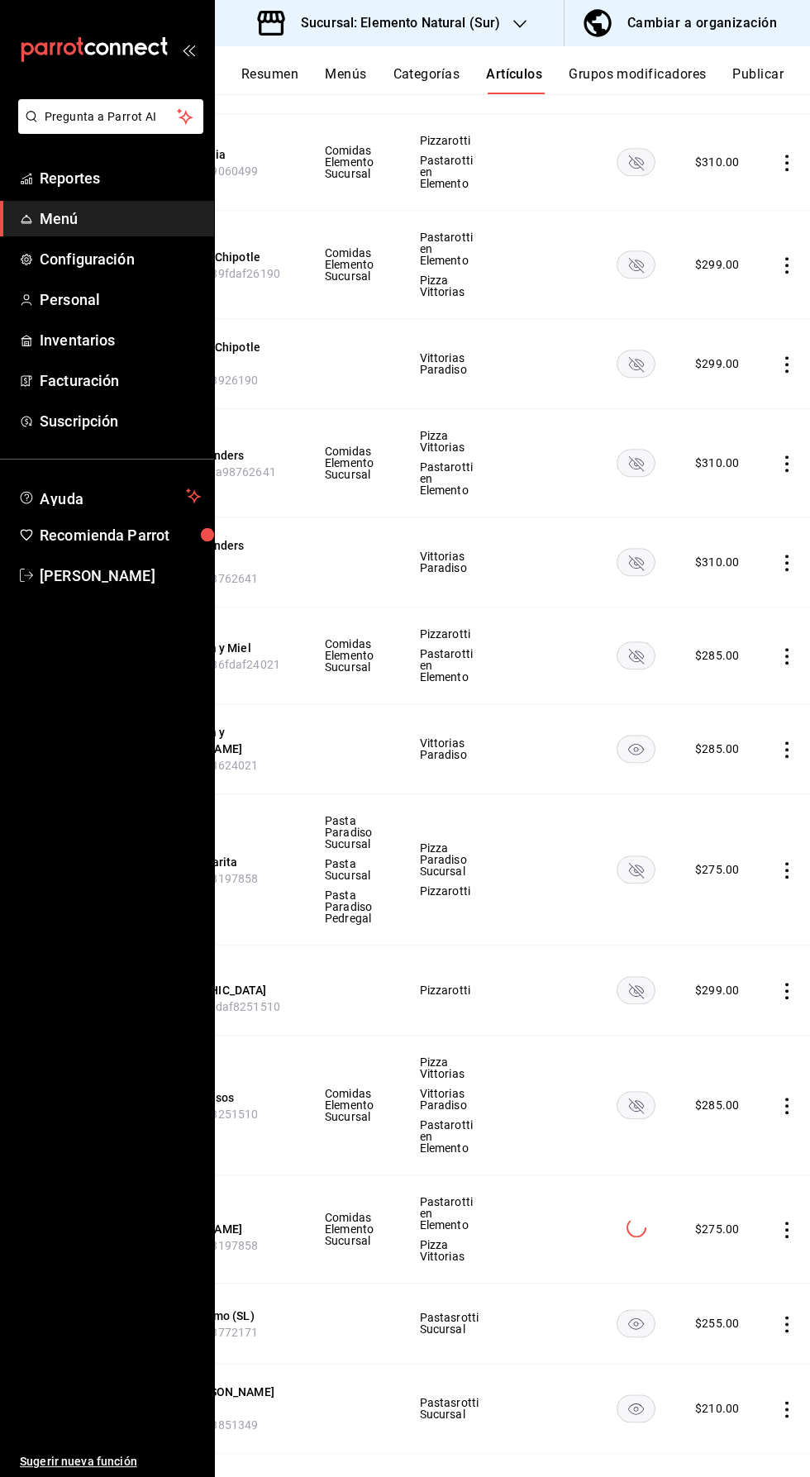
click at [642, 1310] on rect "availability-product" at bounding box center [637, 1323] width 38 height 27
click at [642, 1396] on rect "availability-product" at bounding box center [637, 1409] width 38 height 27
click at [632, 1477] on rect "availability-product" at bounding box center [637, 1499] width 38 height 27
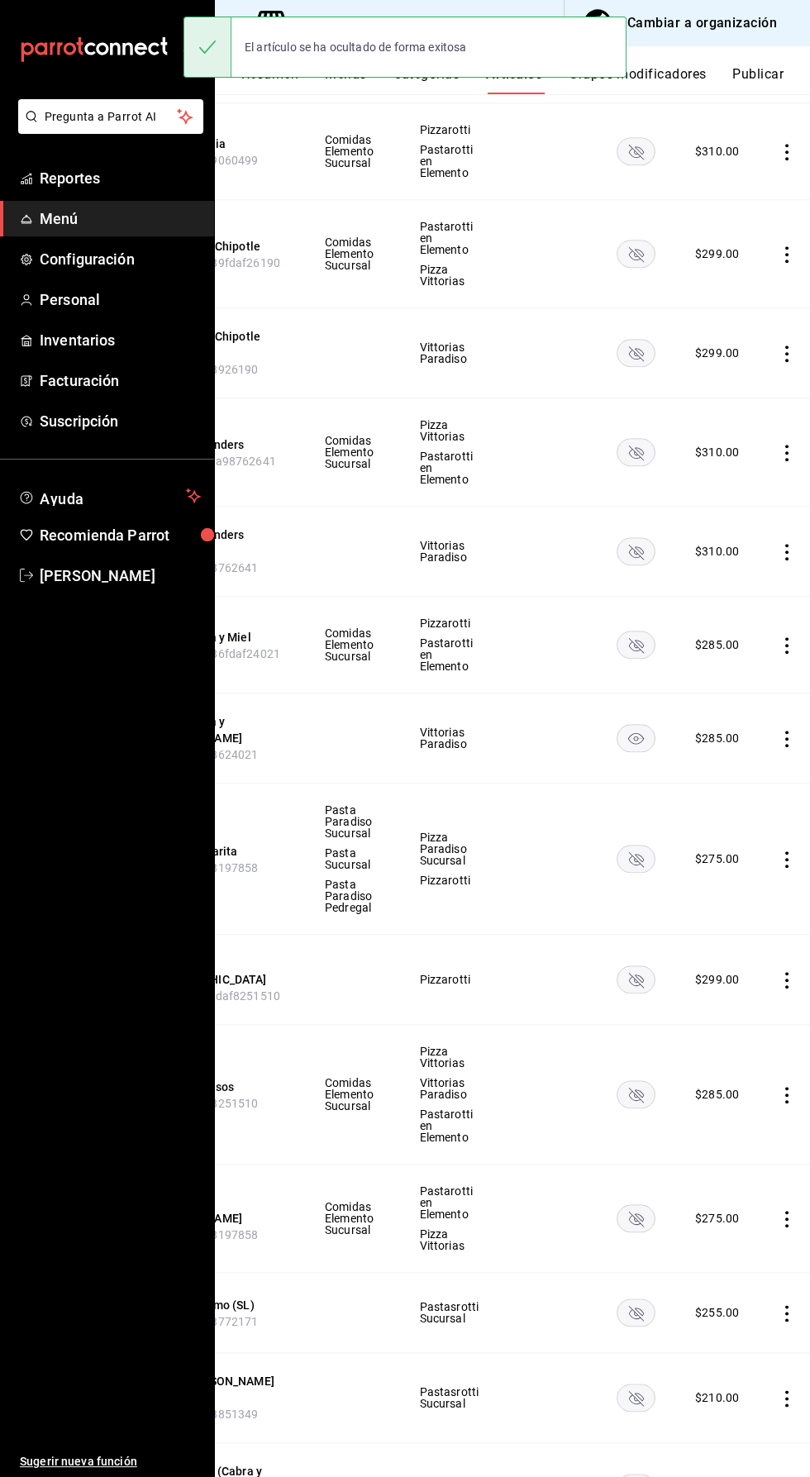
scroll to position [2517, 0]
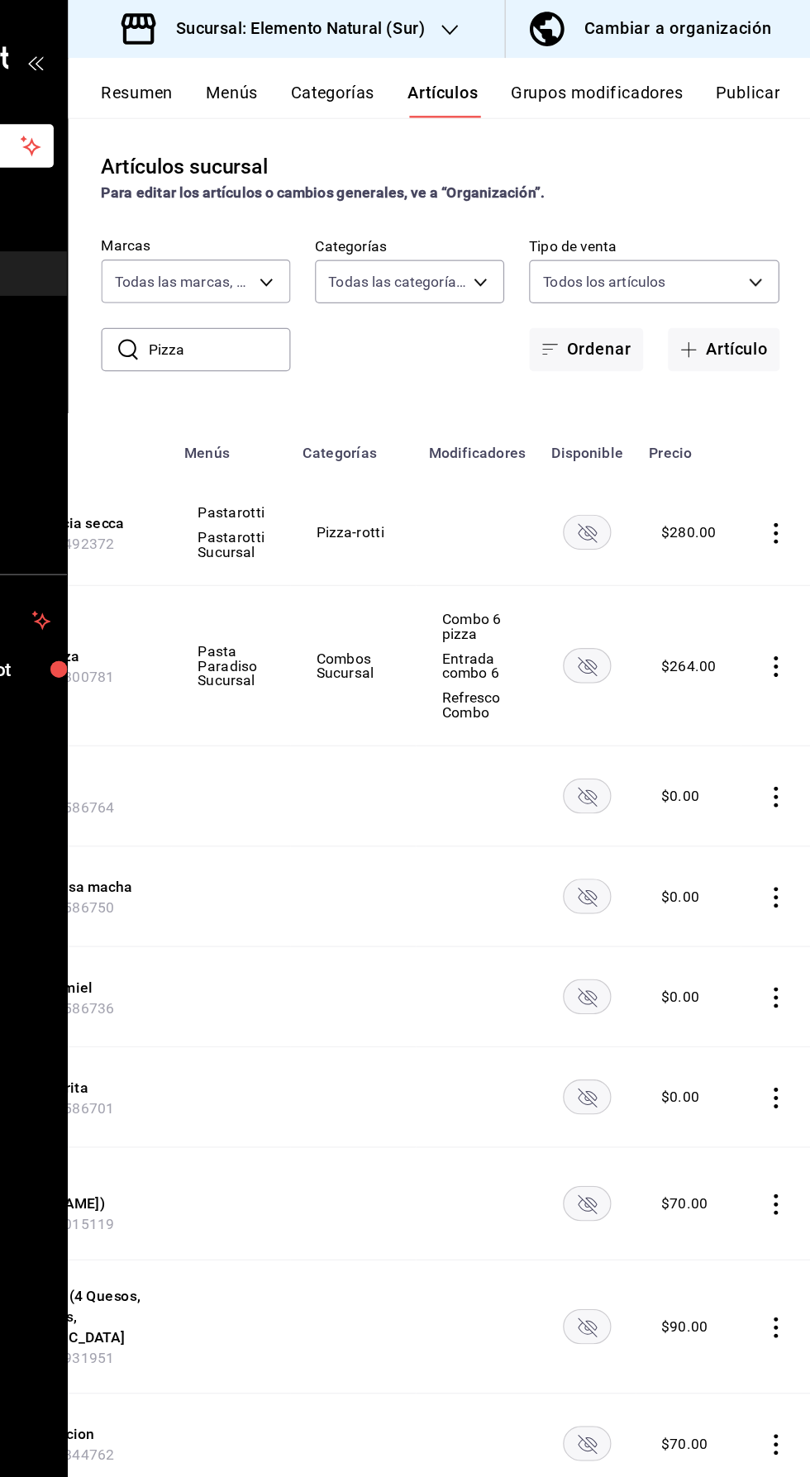
scroll to position [0, 0]
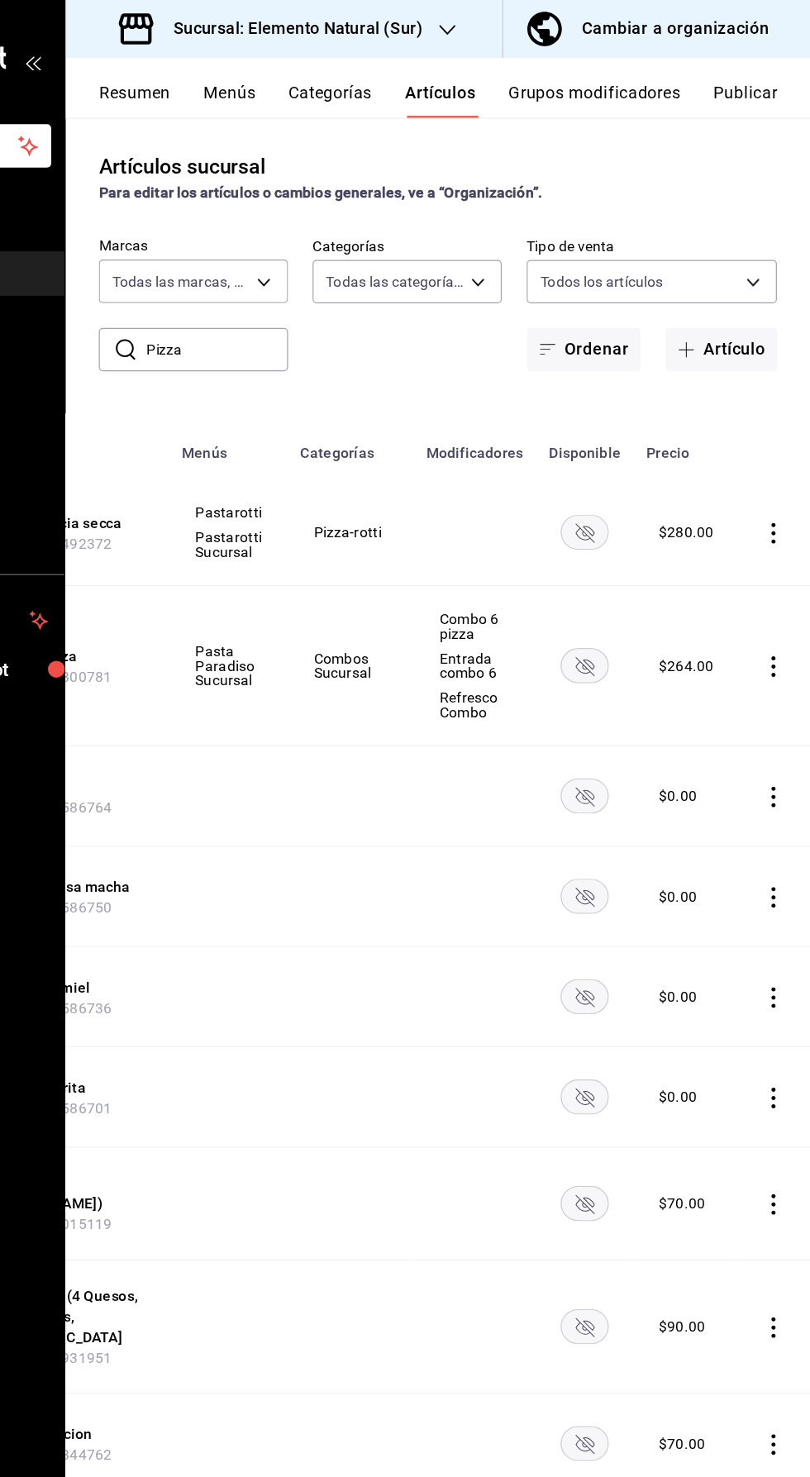
click at [771, 71] on button "Publicar" at bounding box center [757, 80] width 51 height 28
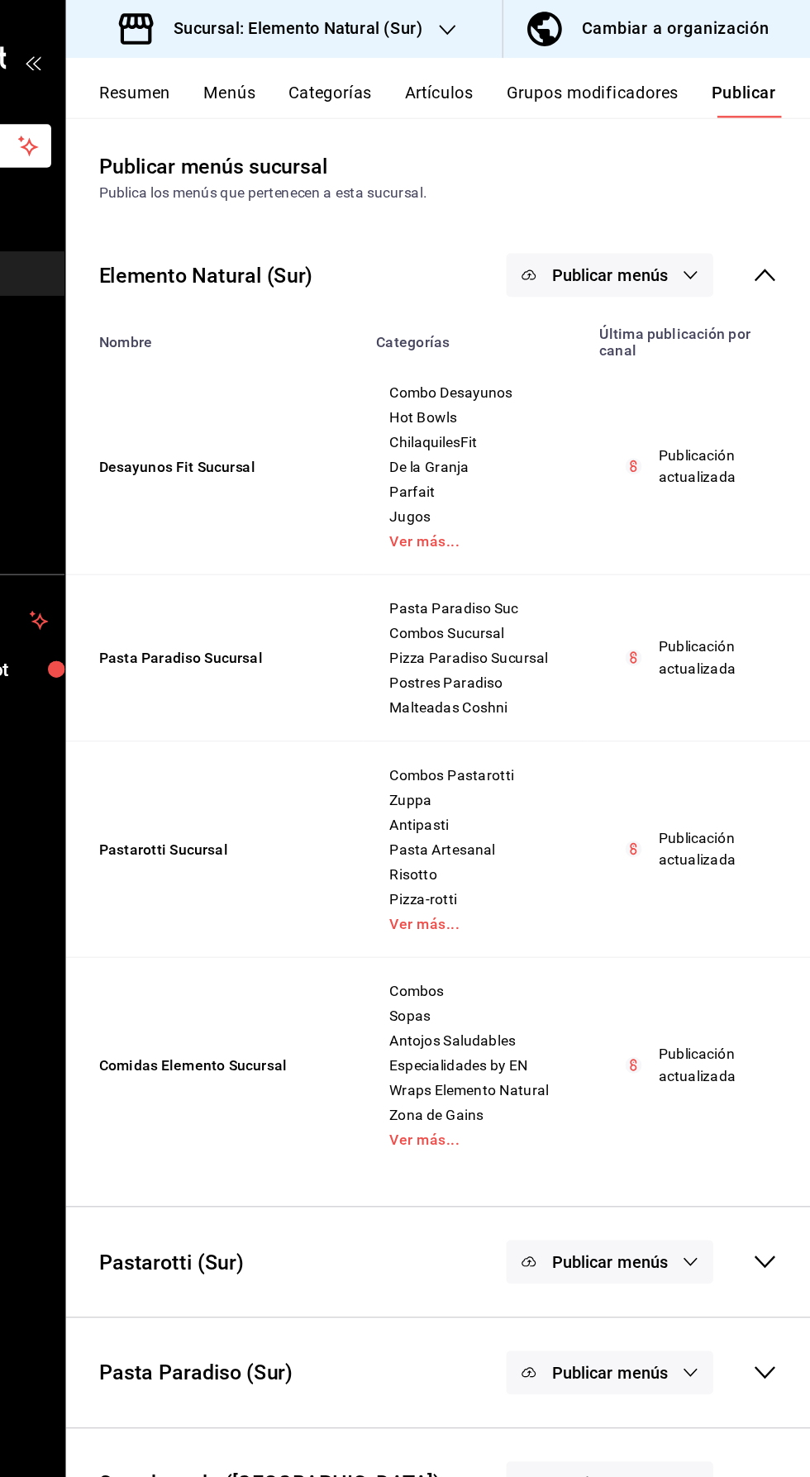
click at [775, 242] on div "Elemento Natural (Sur) Publicar menús" at bounding box center [512, 219] width 595 height 61
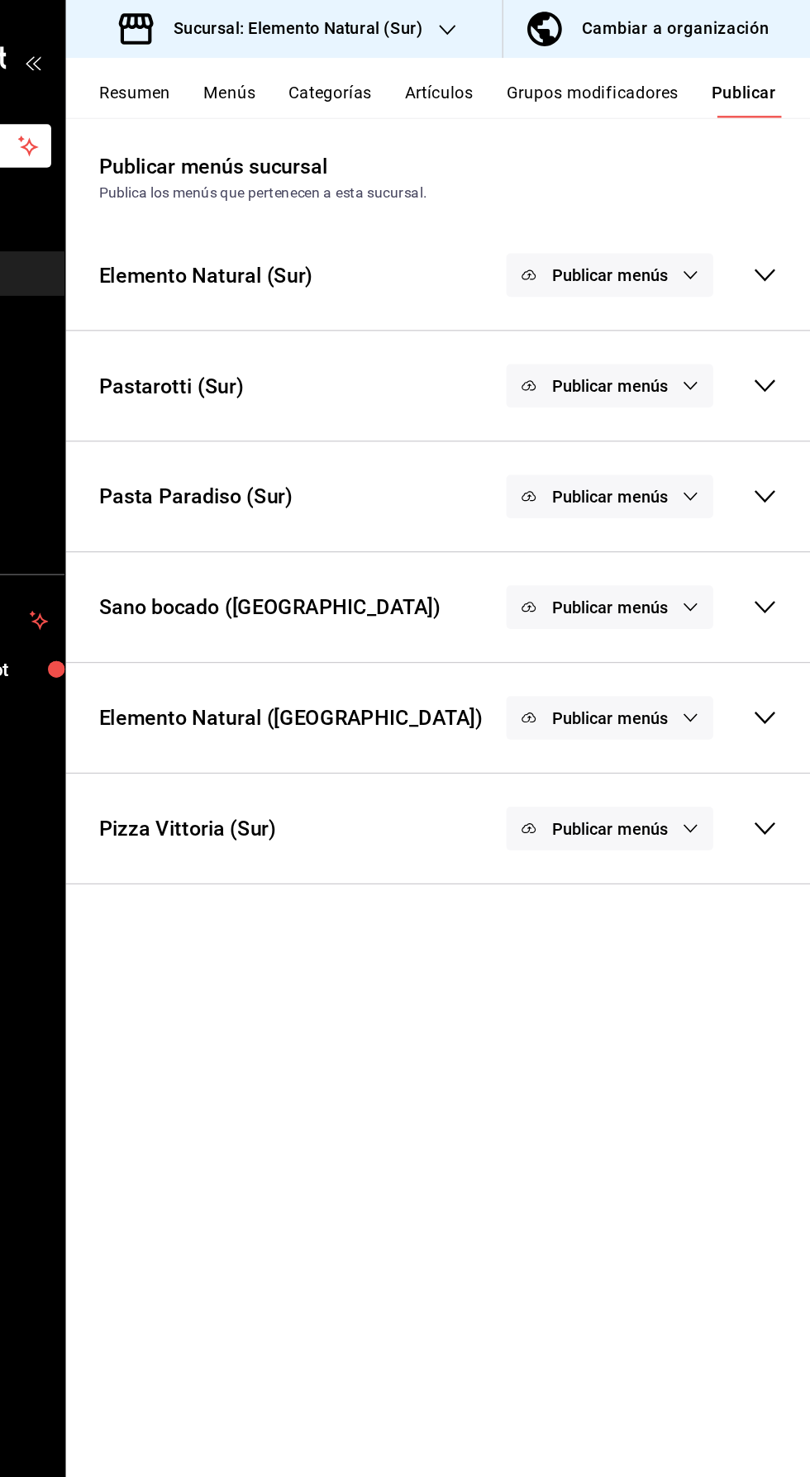
click at [690, 406] on button "Publicar menús" at bounding box center [649, 396] width 165 height 35
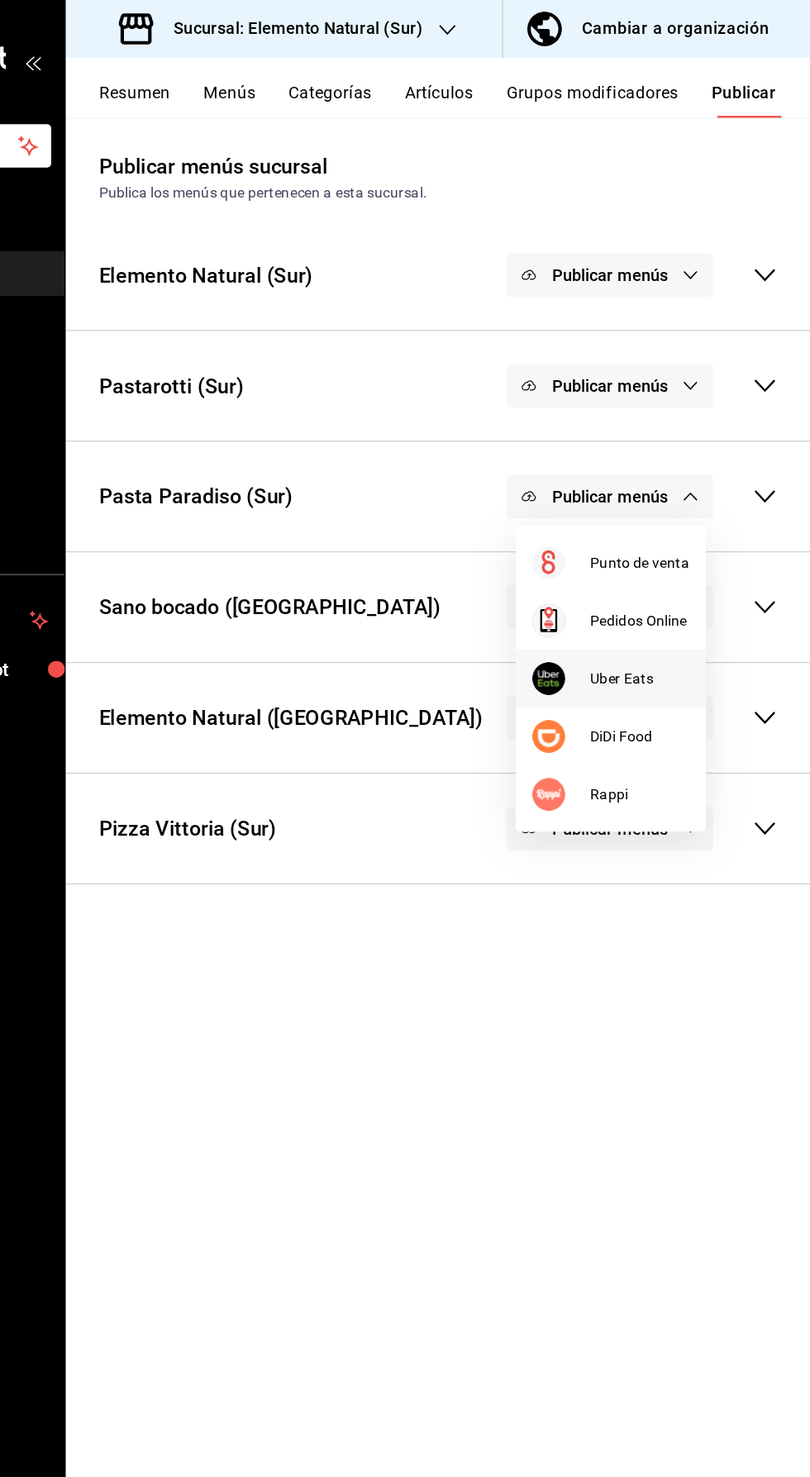
click at [660, 545] on span "Uber Eats" at bounding box center [673, 542] width 79 height 17
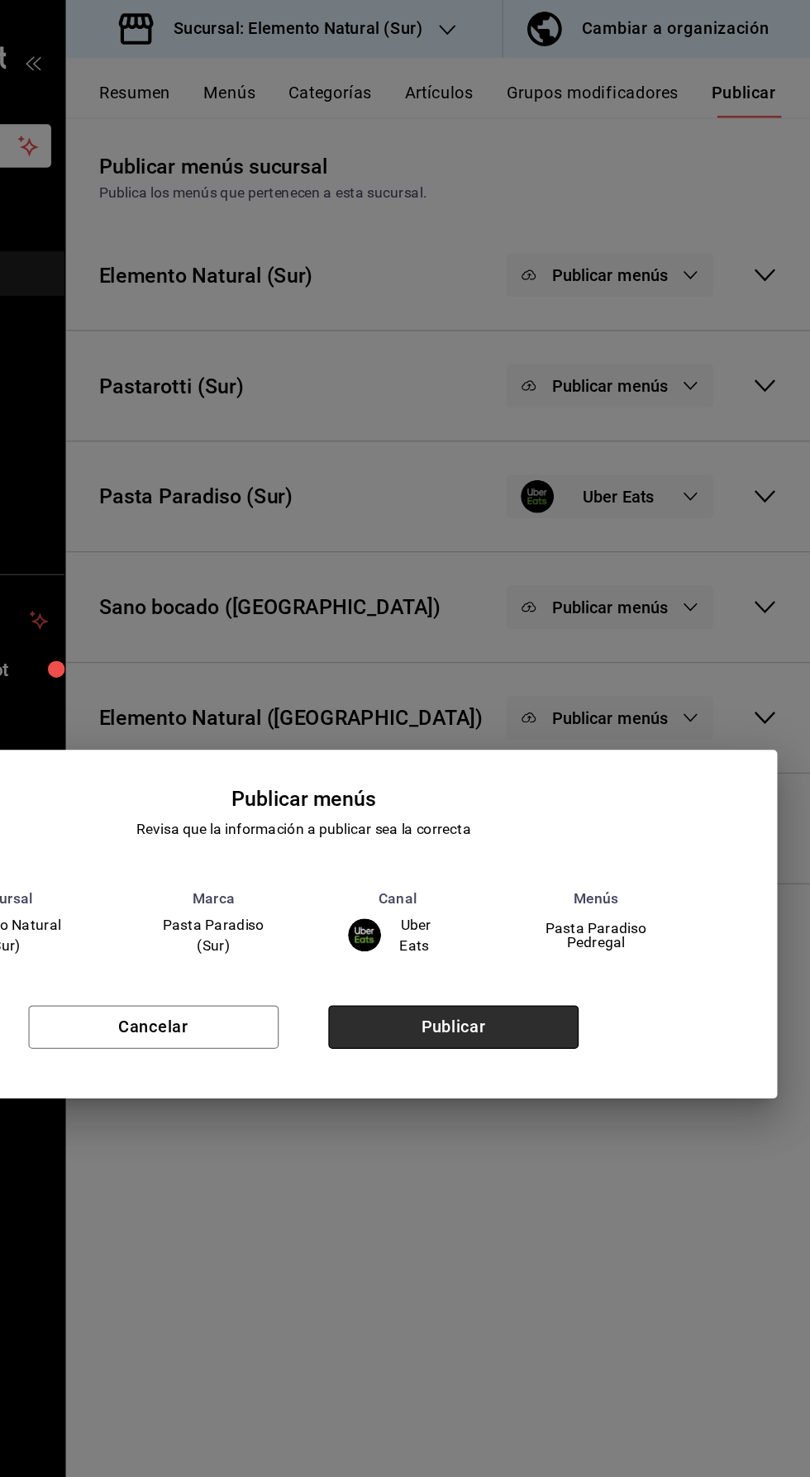
click at [572, 824] on button "Publicar" at bounding box center [525, 821] width 200 height 35
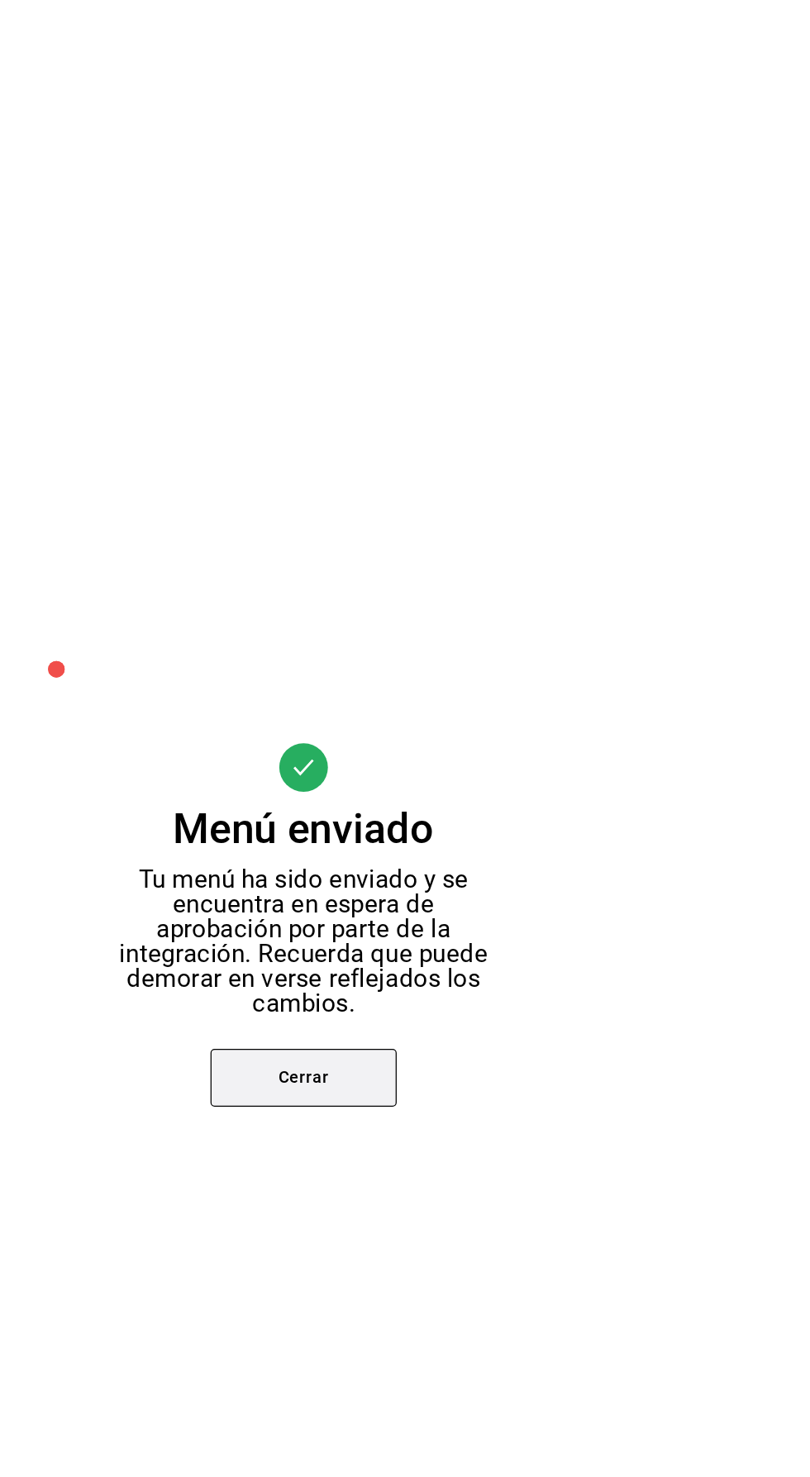
click at [411, 849] on button "Cerrar" at bounding box center [405, 861] width 149 height 46
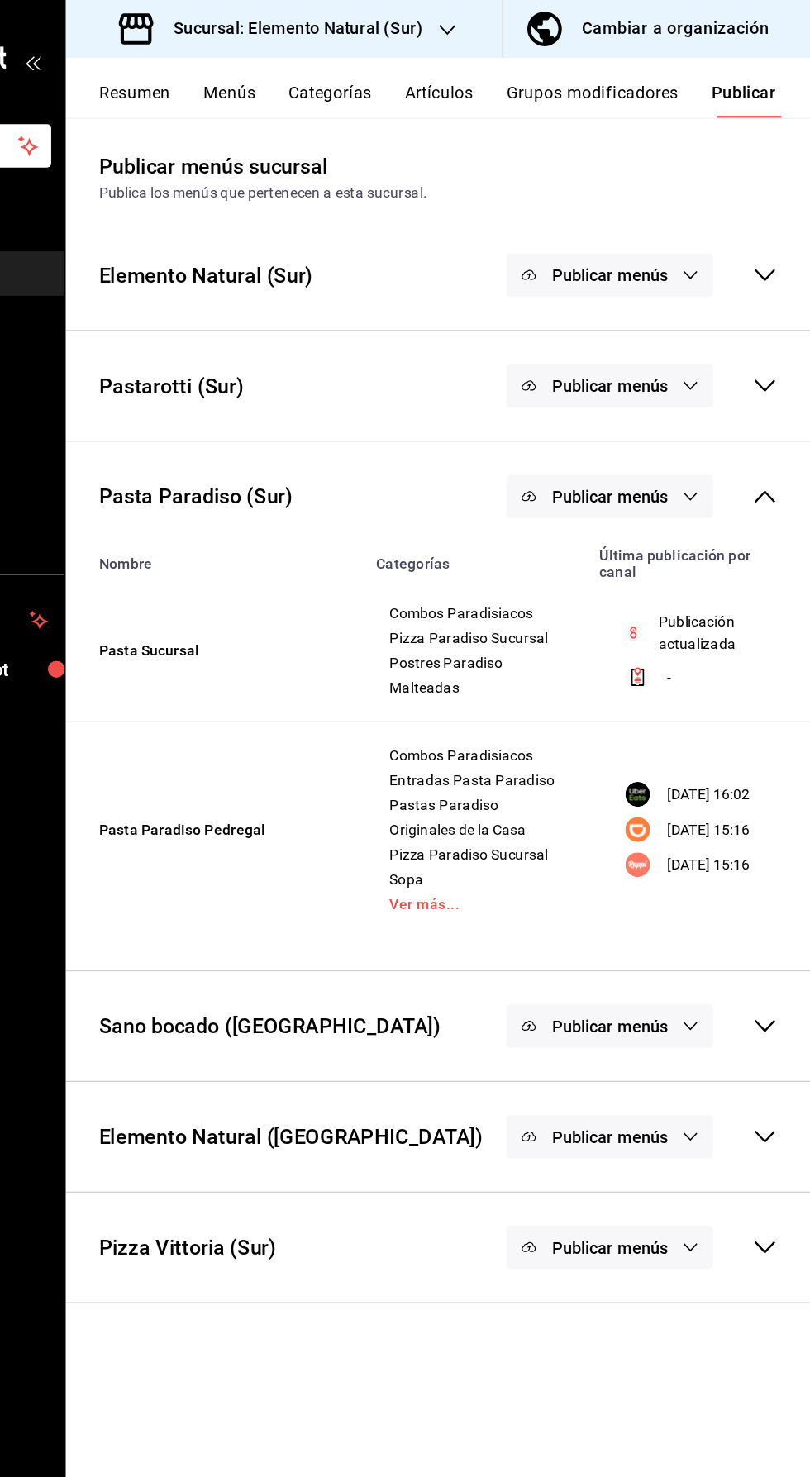
click at [663, 411] on button "Publicar menús" at bounding box center [649, 396] width 165 height 35
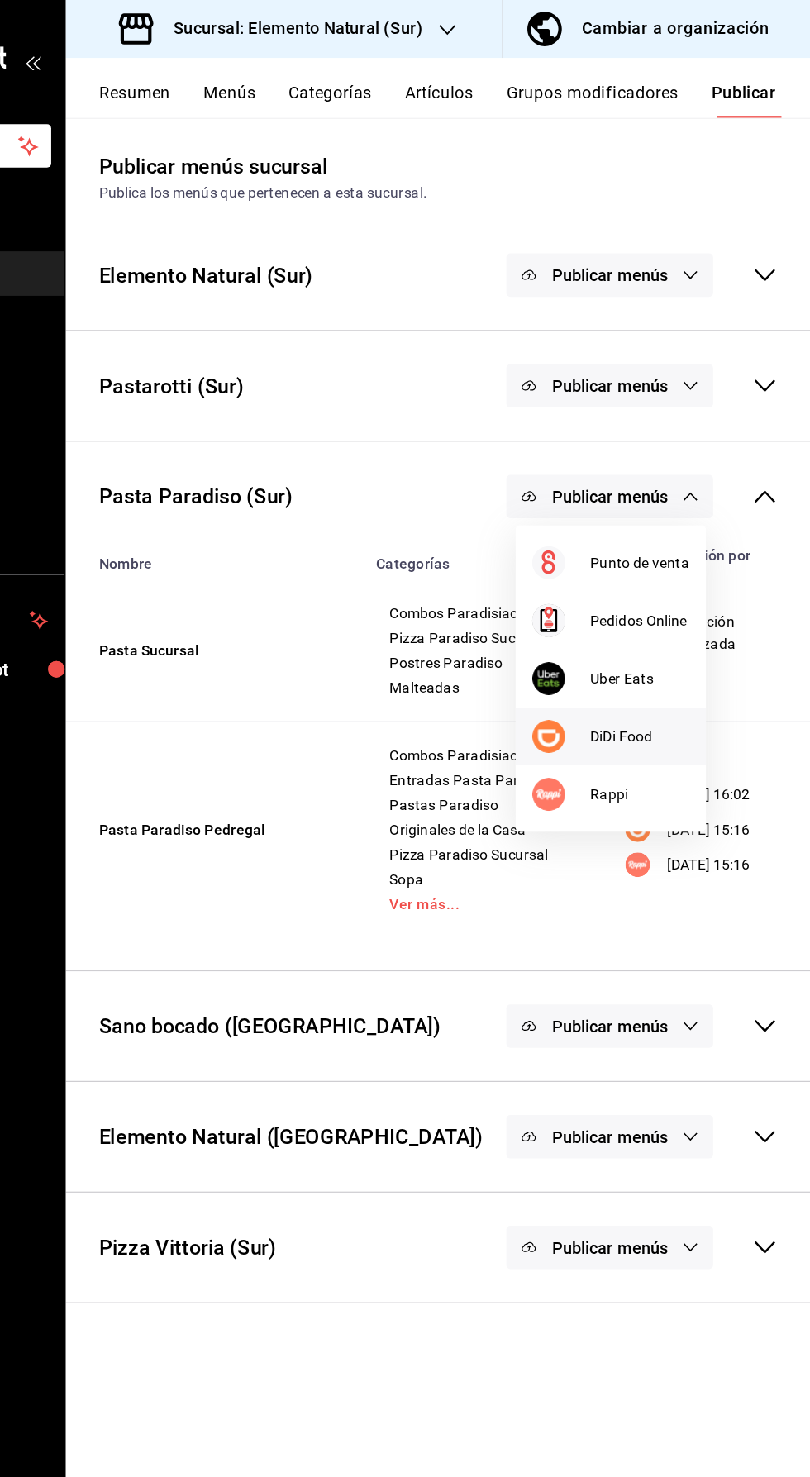
click at [668, 588] on span "DiDi Food" at bounding box center [673, 588] width 79 height 17
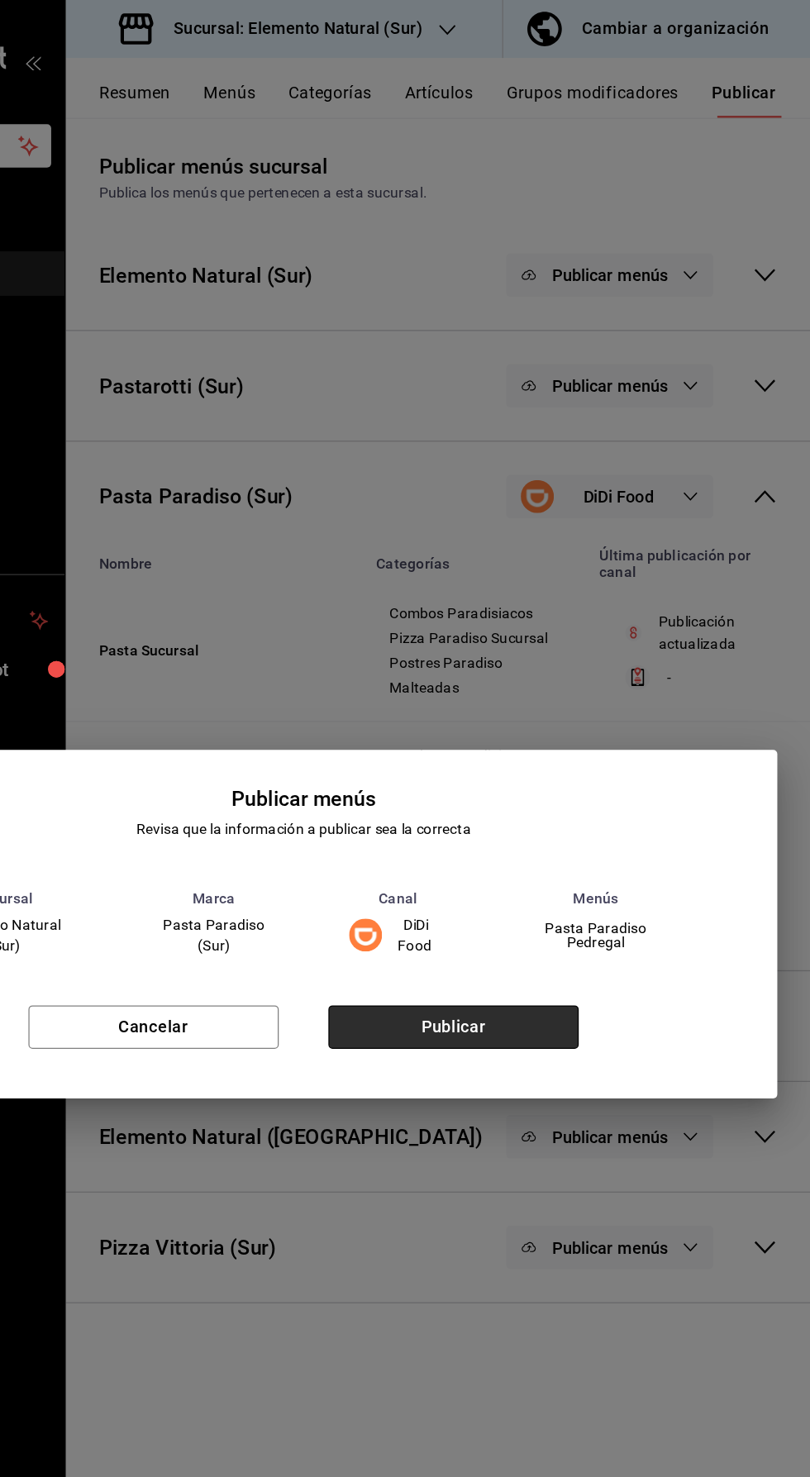
click at [556, 808] on button "Publicar" at bounding box center [525, 821] width 200 height 35
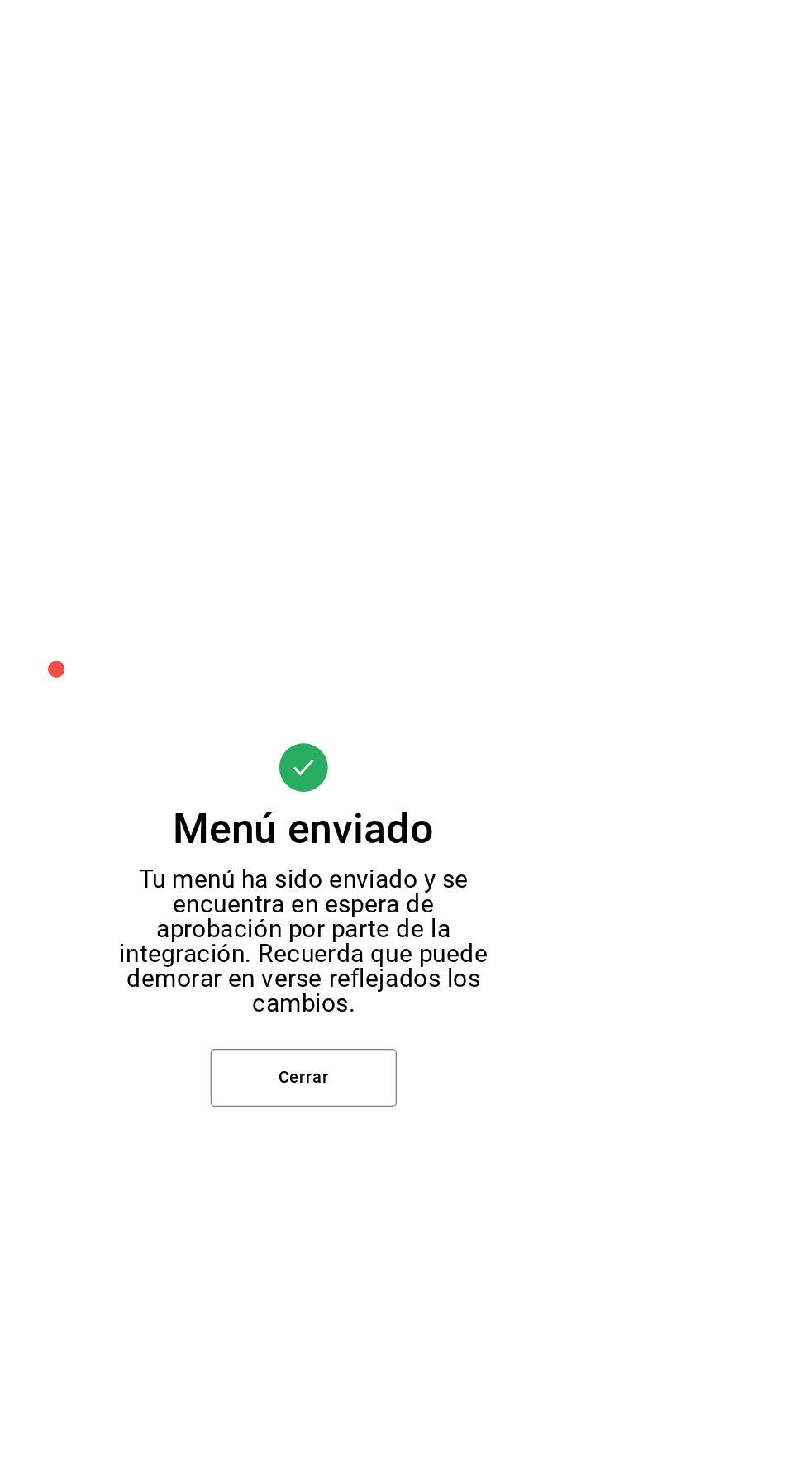
click at [451, 854] on button "Cerrar" at bounding box center [405, 861] width 149 height 46
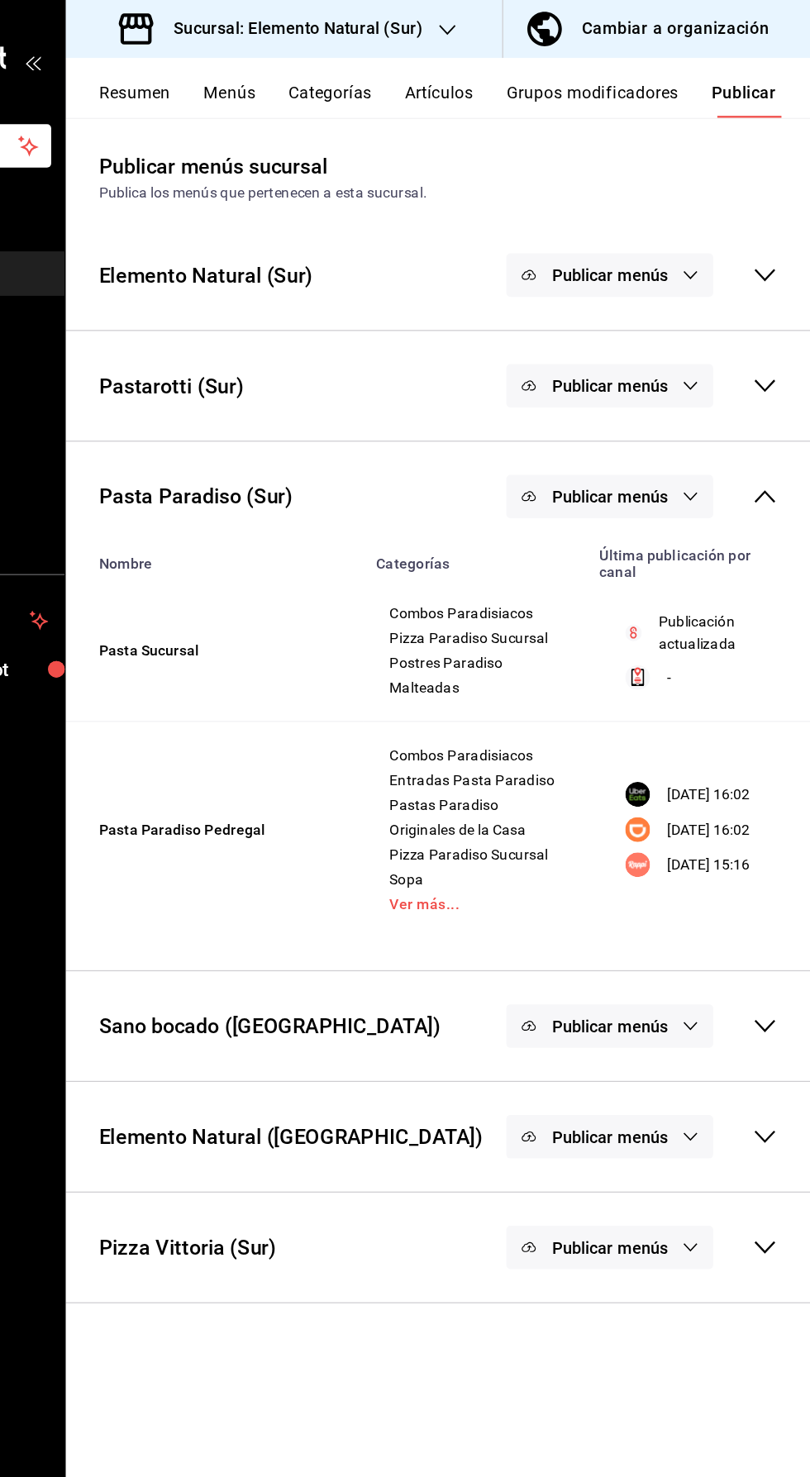
click at [667, 399] on span "Publicar menús" at bounding box center [650, 397] width 93 height 16
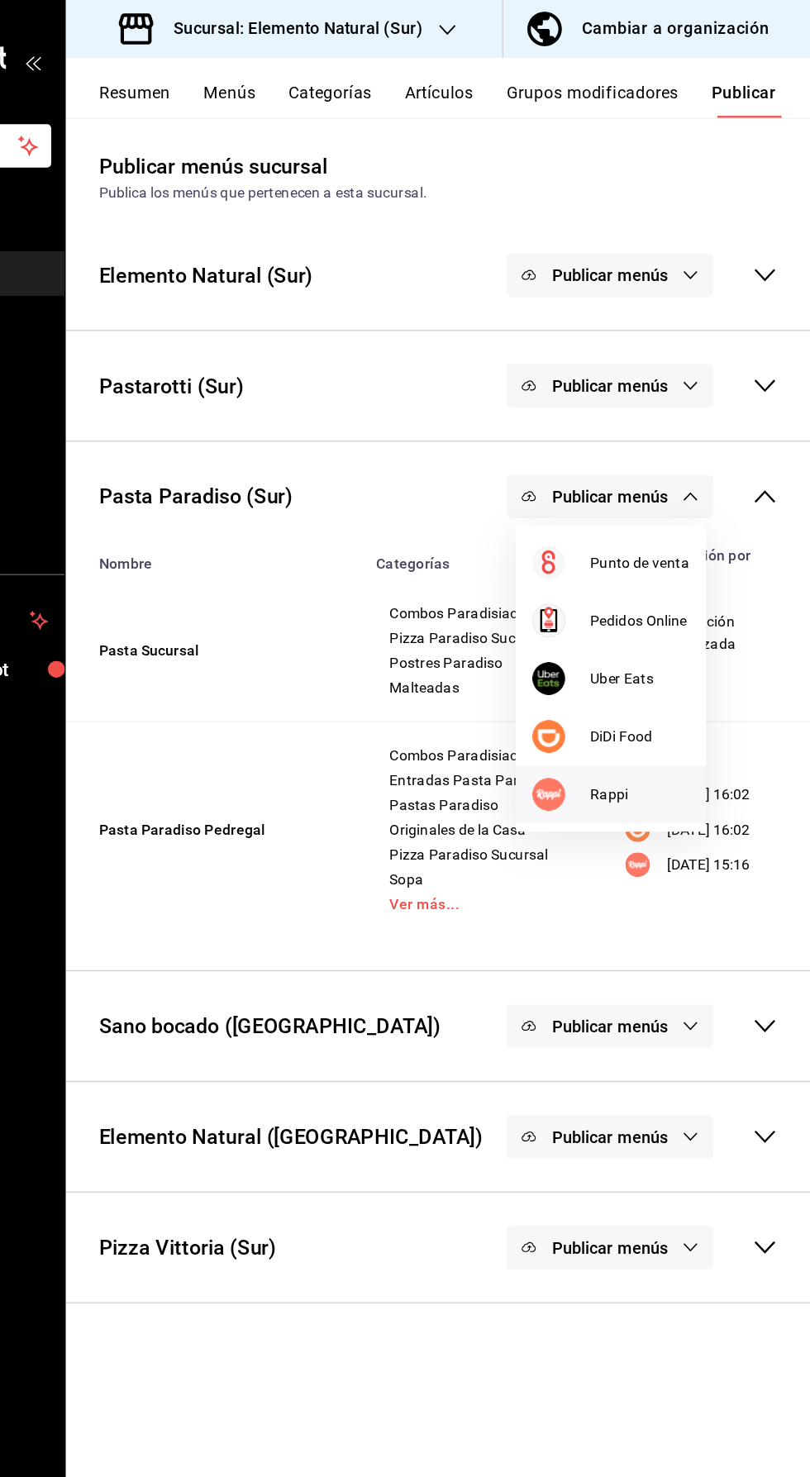
click at [663, 646] on li "Rappi" at bounding box center [651, 635] width 152 height 46
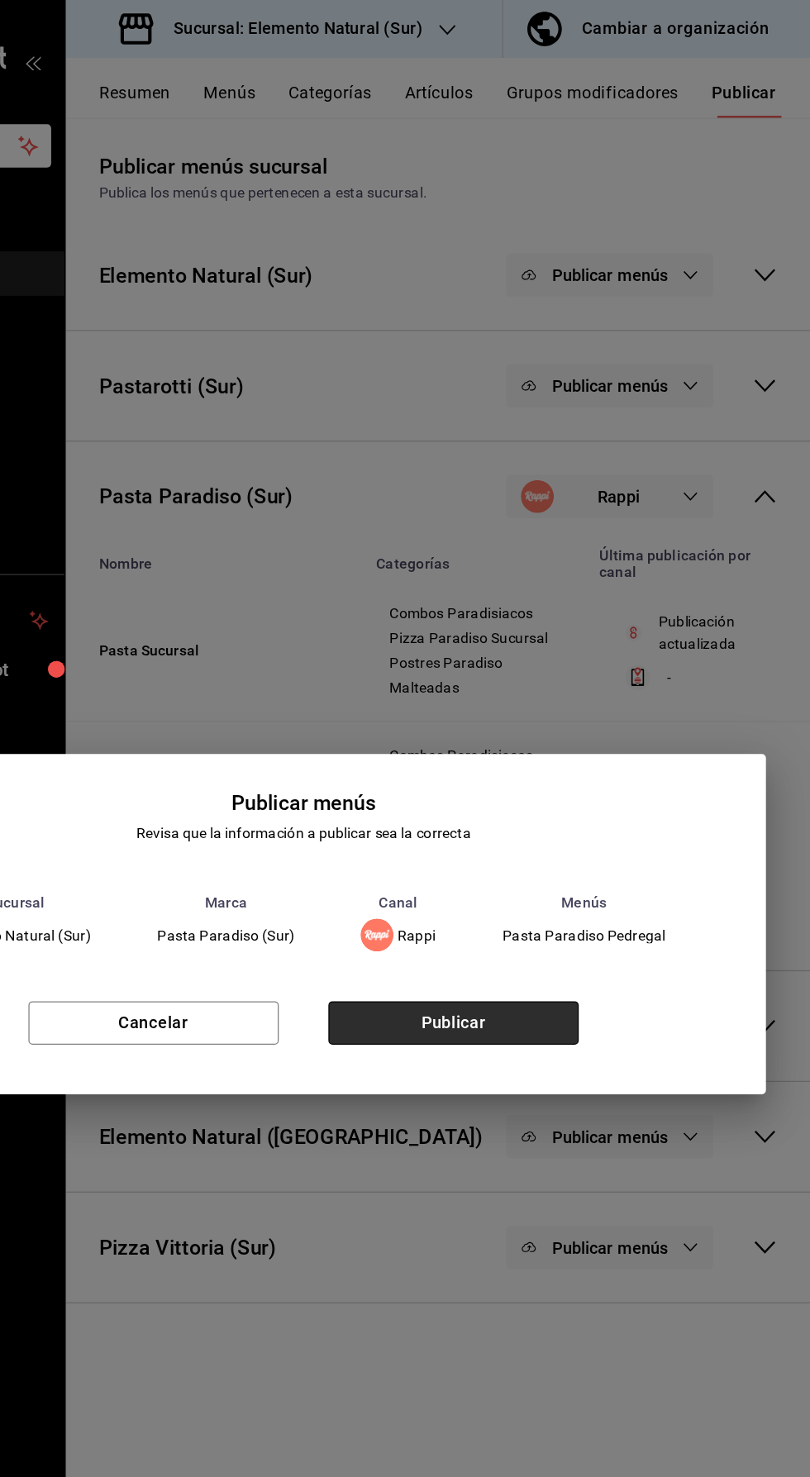
click at [563, 829] on button "Publicar" at bounding box center [525, 817] width 200 height 35
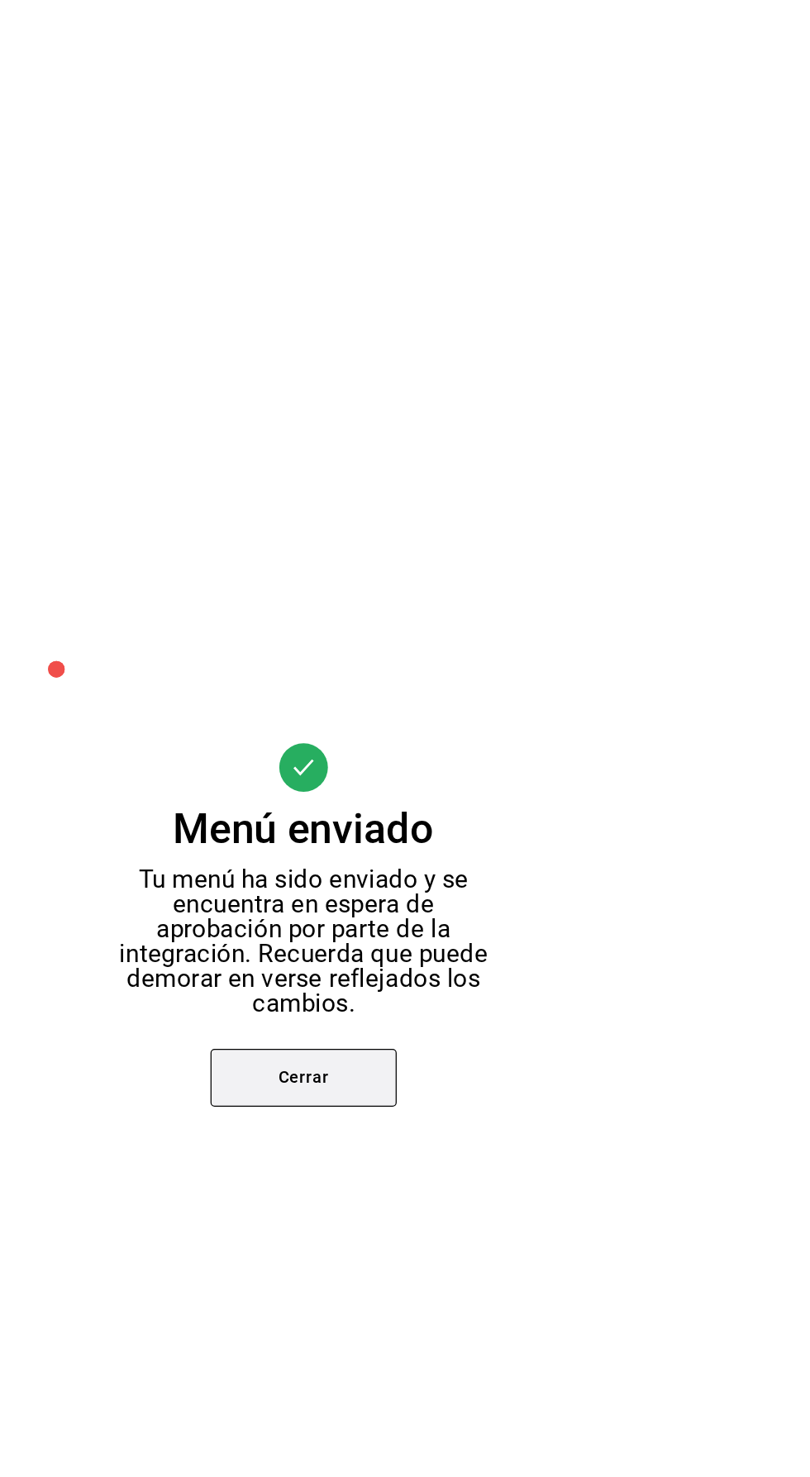
click at [434, 877] on button "Cerrar" at bounding box center [405, 861] width 149 height 46
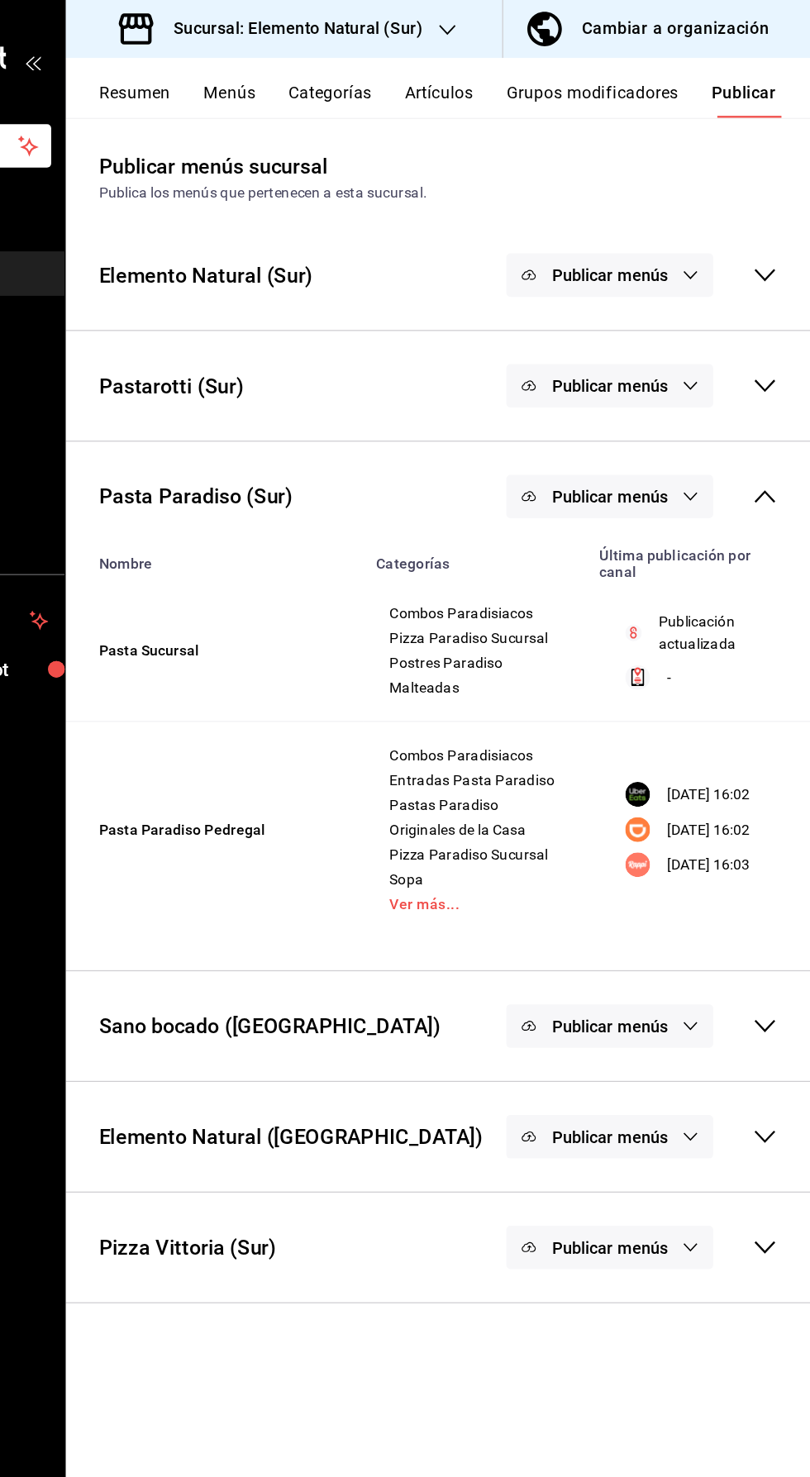
click at [771, 423] on div "Pasta Paradiso (Sur) Publicar menús" at bounding box center [512, 396] width 595 height 61
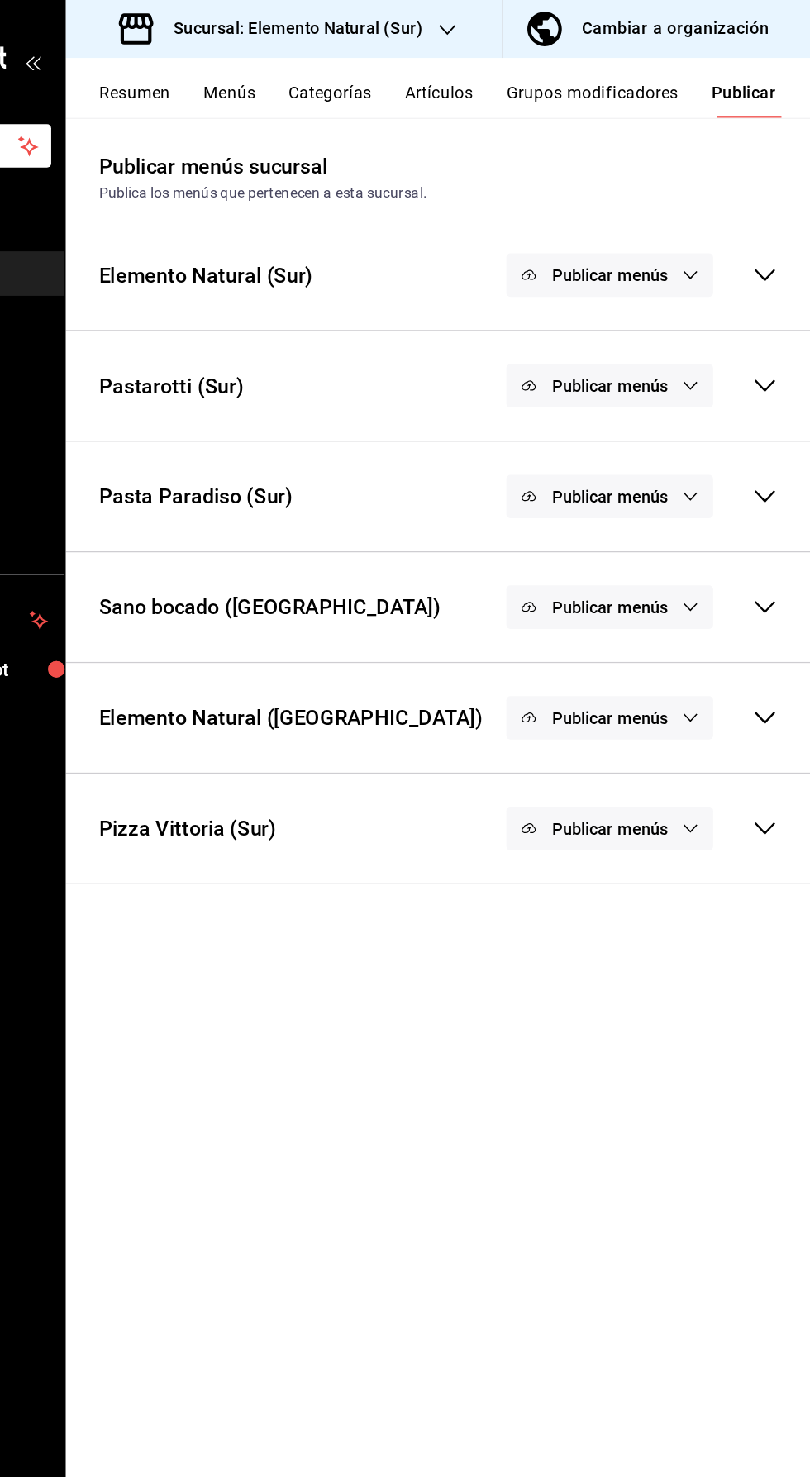
click at [680, 325] on button "Publicar menús" at bounding box center [649, 308] width 165 height 35
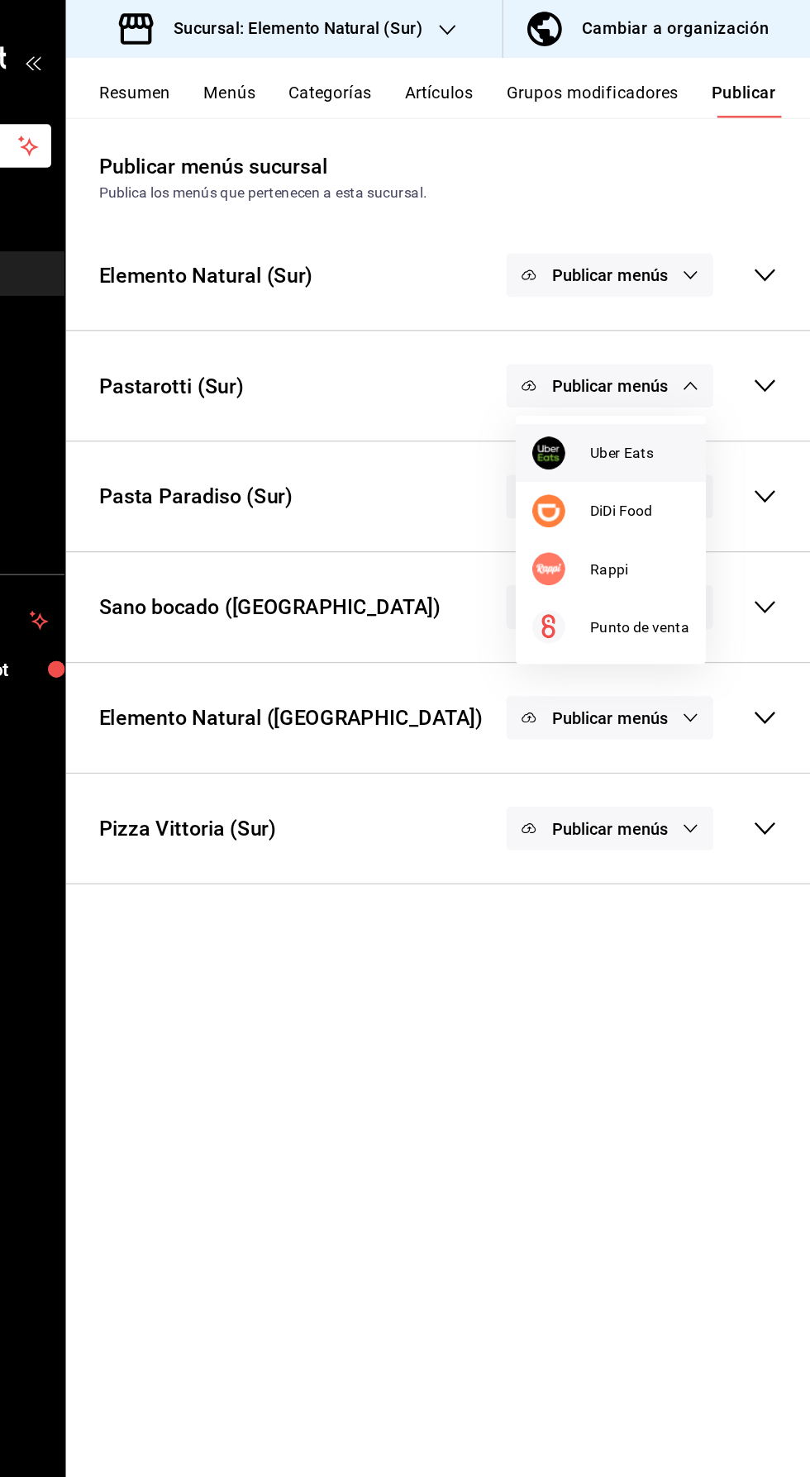
click at [655, 364] on span "Uber Eats" at bounding box center [673, 362] width 79 height 17
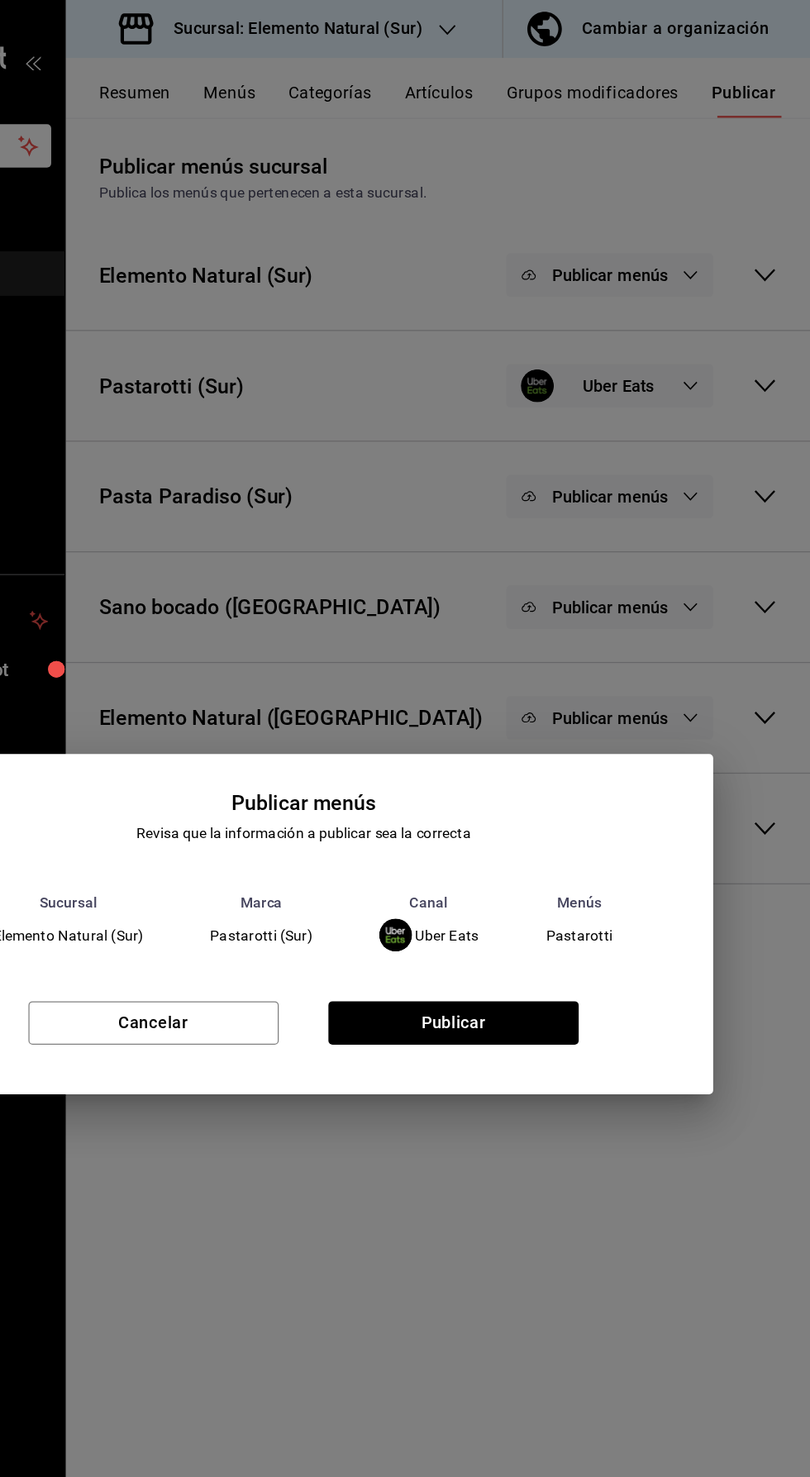
click at [544, 855] on div "Cancelar Publicar" at bounding box center [405, 824] width 655 height 101
click at [563, 823] on button "Publicar" at bounding box center [525, 817] width 200 height 35
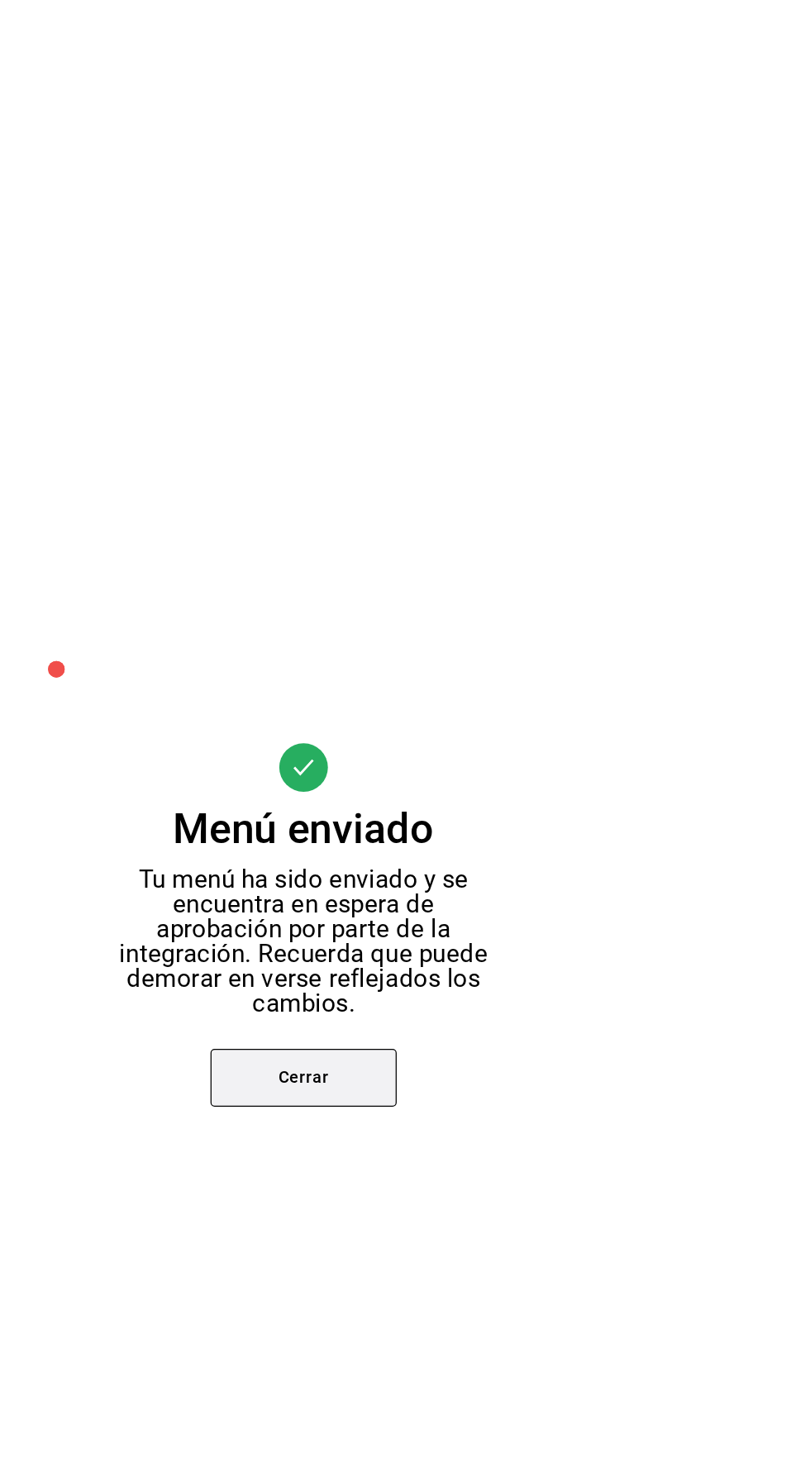
click at [432, 877] on button "Cerrar" at bounding box center [405, 861] width 149 height 46
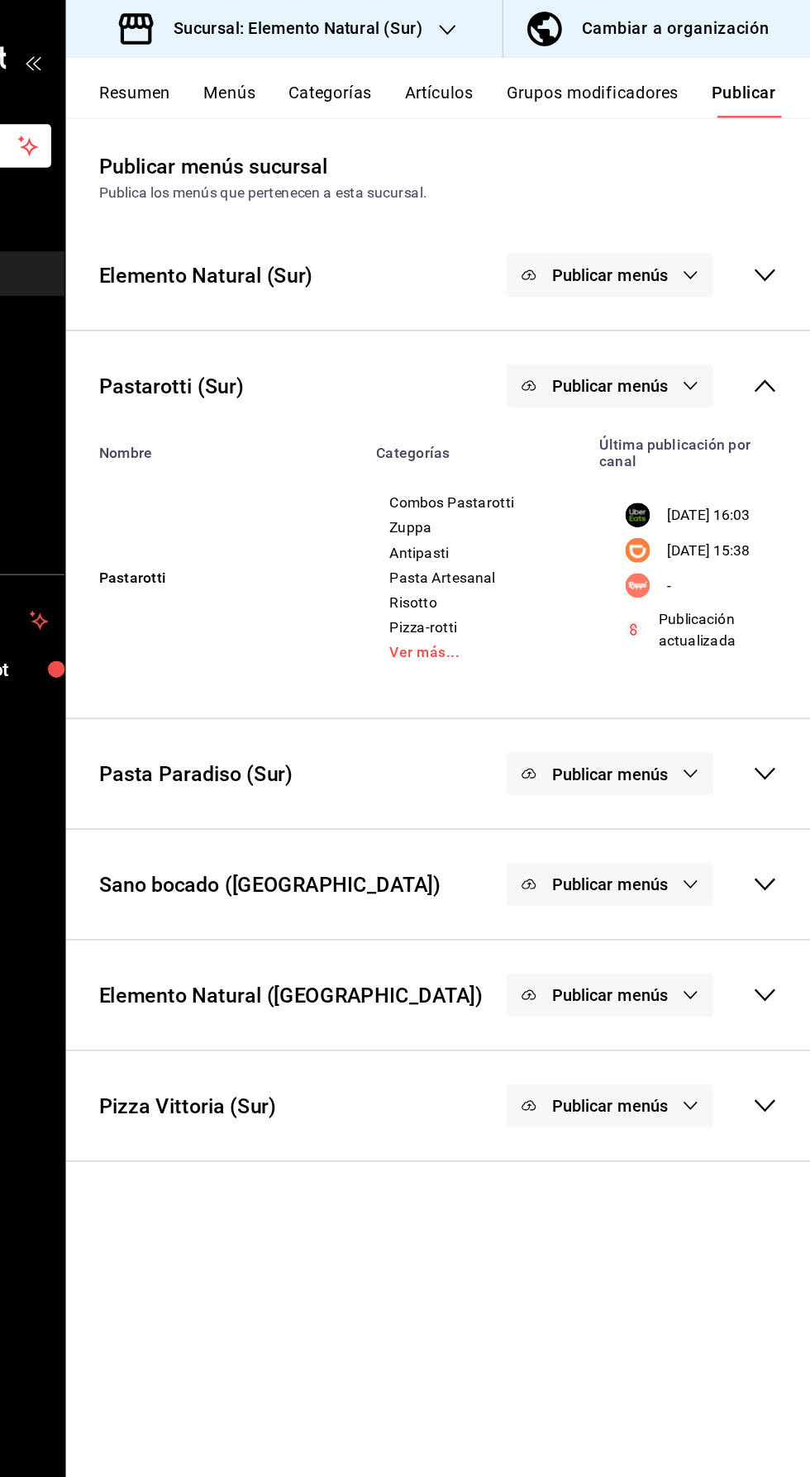
click at [697, 314] on button "Publicar menús" at bounding box center [649, 308] width 165 height 35
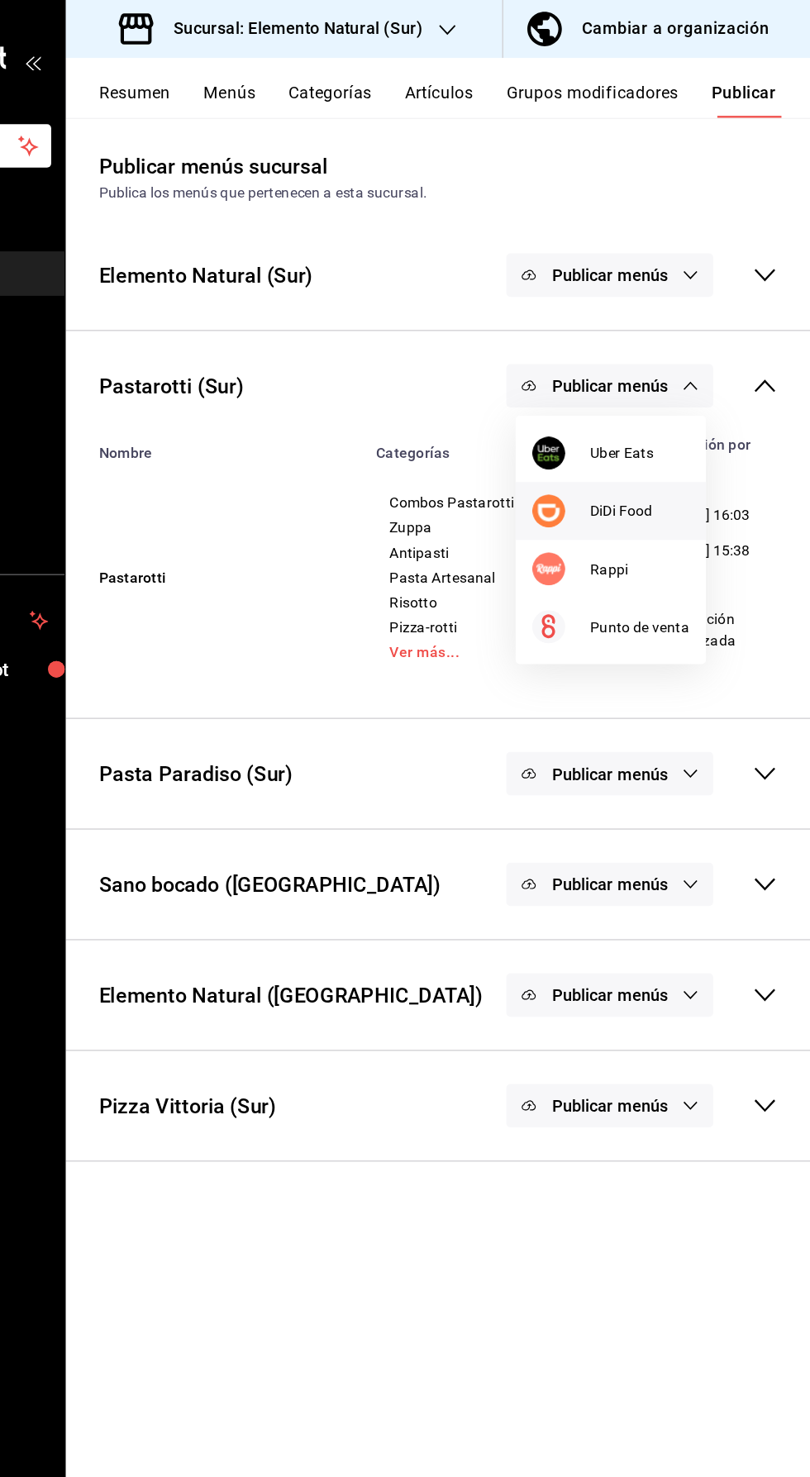
click at [670, 425] on li "DiDi Food" at bounding box center [651, 408] width 152 height 46
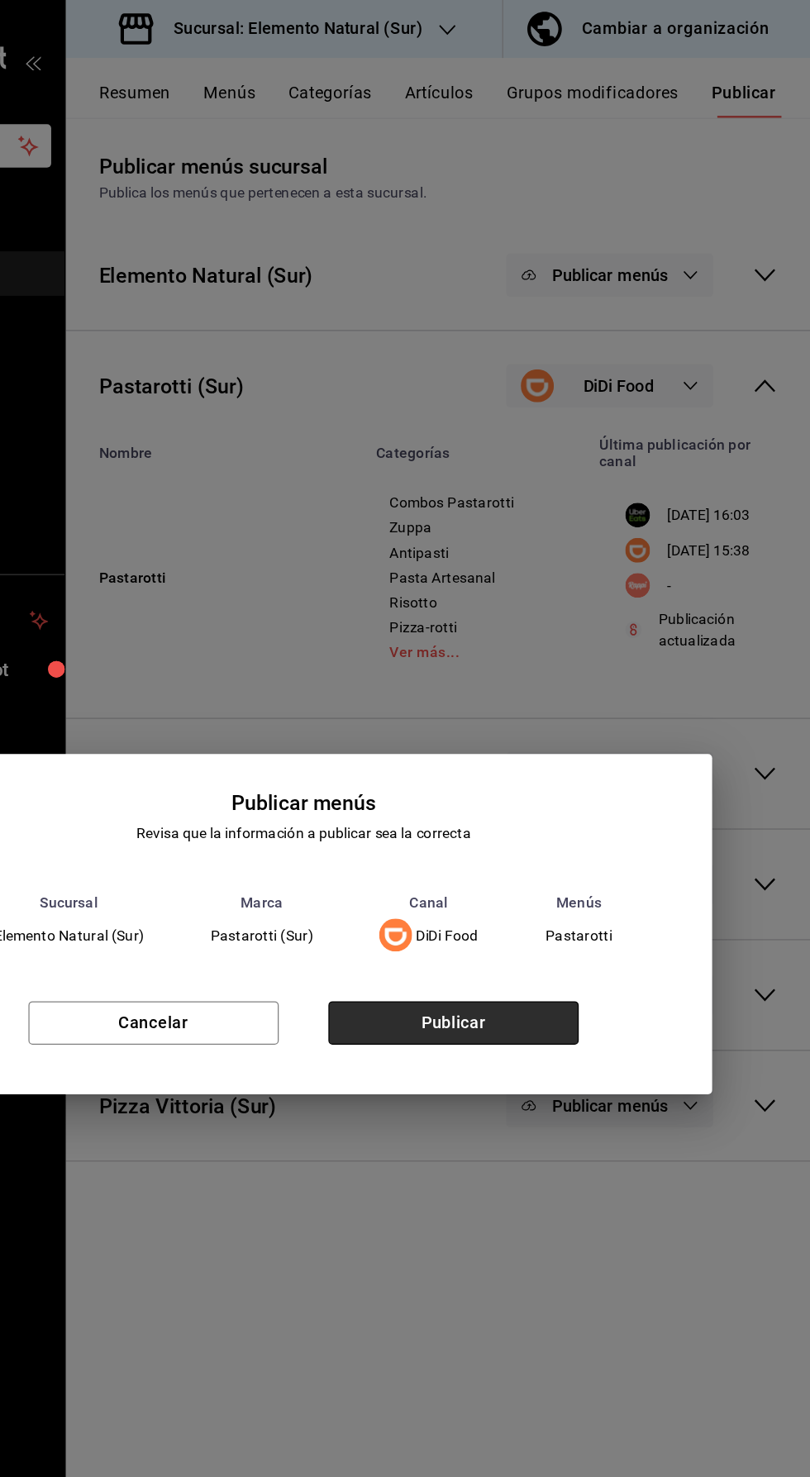
click at [559, 827] on button "Publicar" at bounding box center [525, 817] width 200 height 35
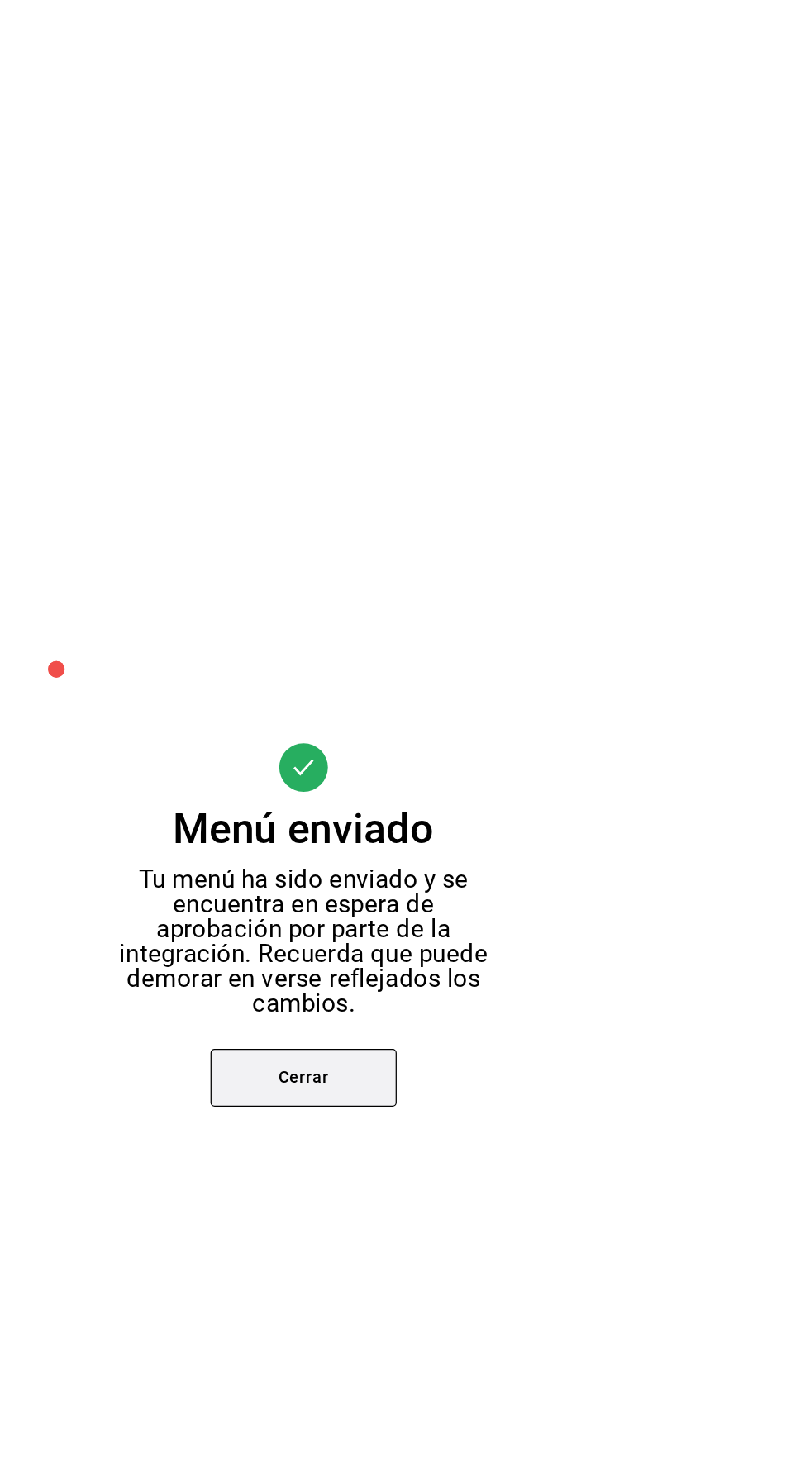
click at [423, 857] on button "Cerrar" at bounding box center [405, 861] width 149 height 46
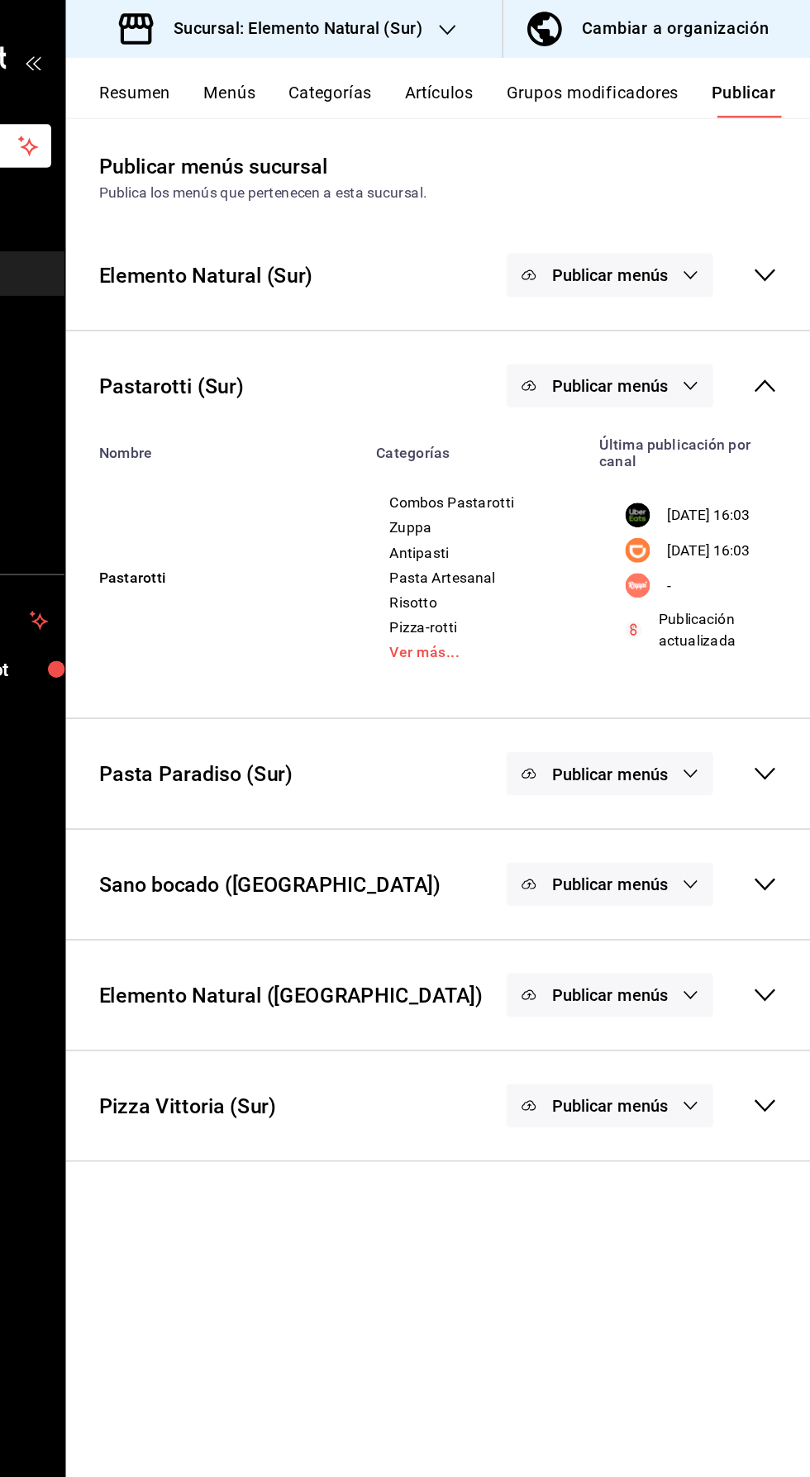
click at [771, 649] on div "Pasta Paradiso (Sur) Publicar menús" at bounding box center [512, 618] width 595 height 61
